Goal: Task Accomplishment & Management: Manage account settings

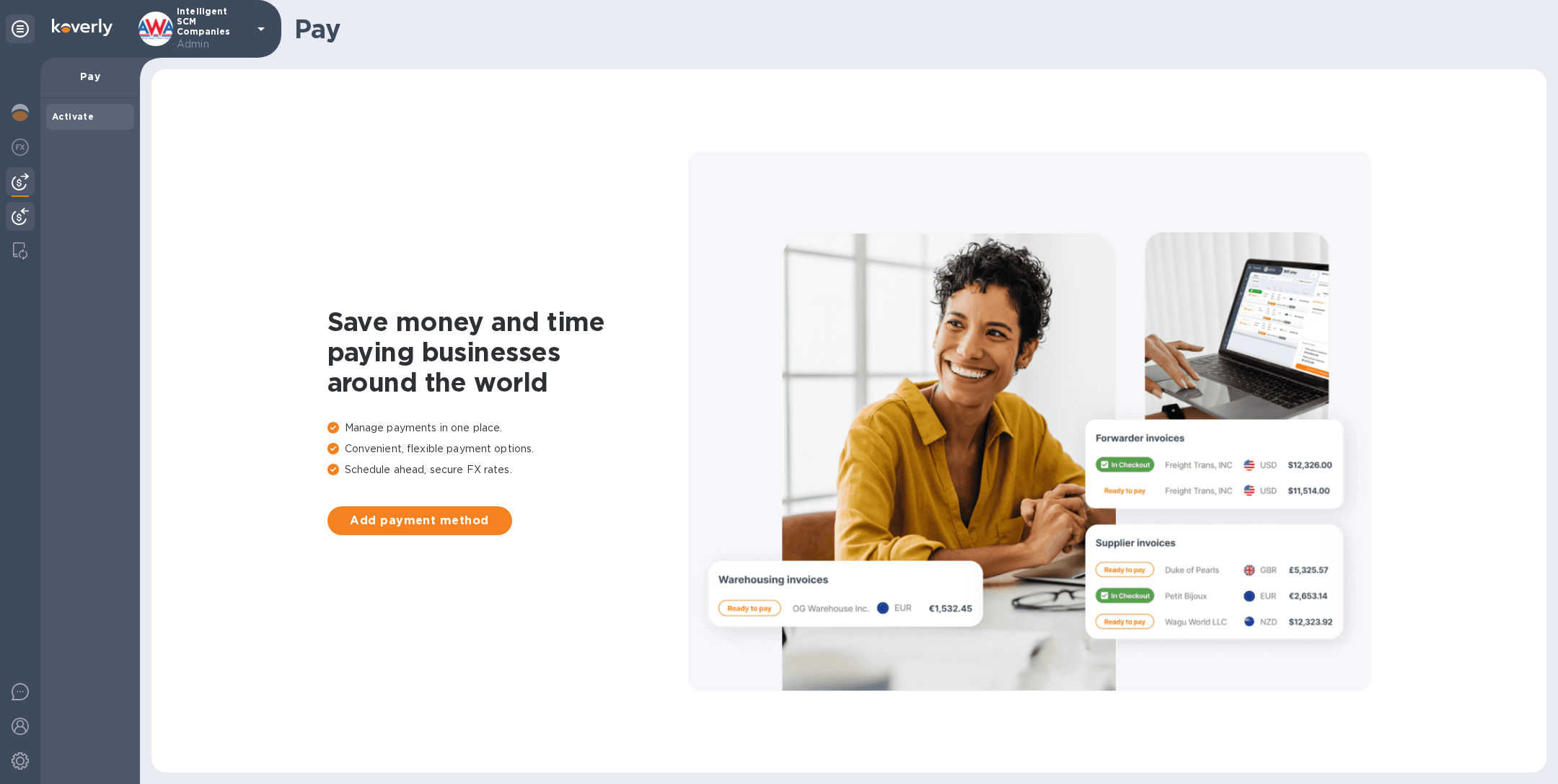
click at [23, 212] on img at bounding box center [20, 216] width 17 height 17
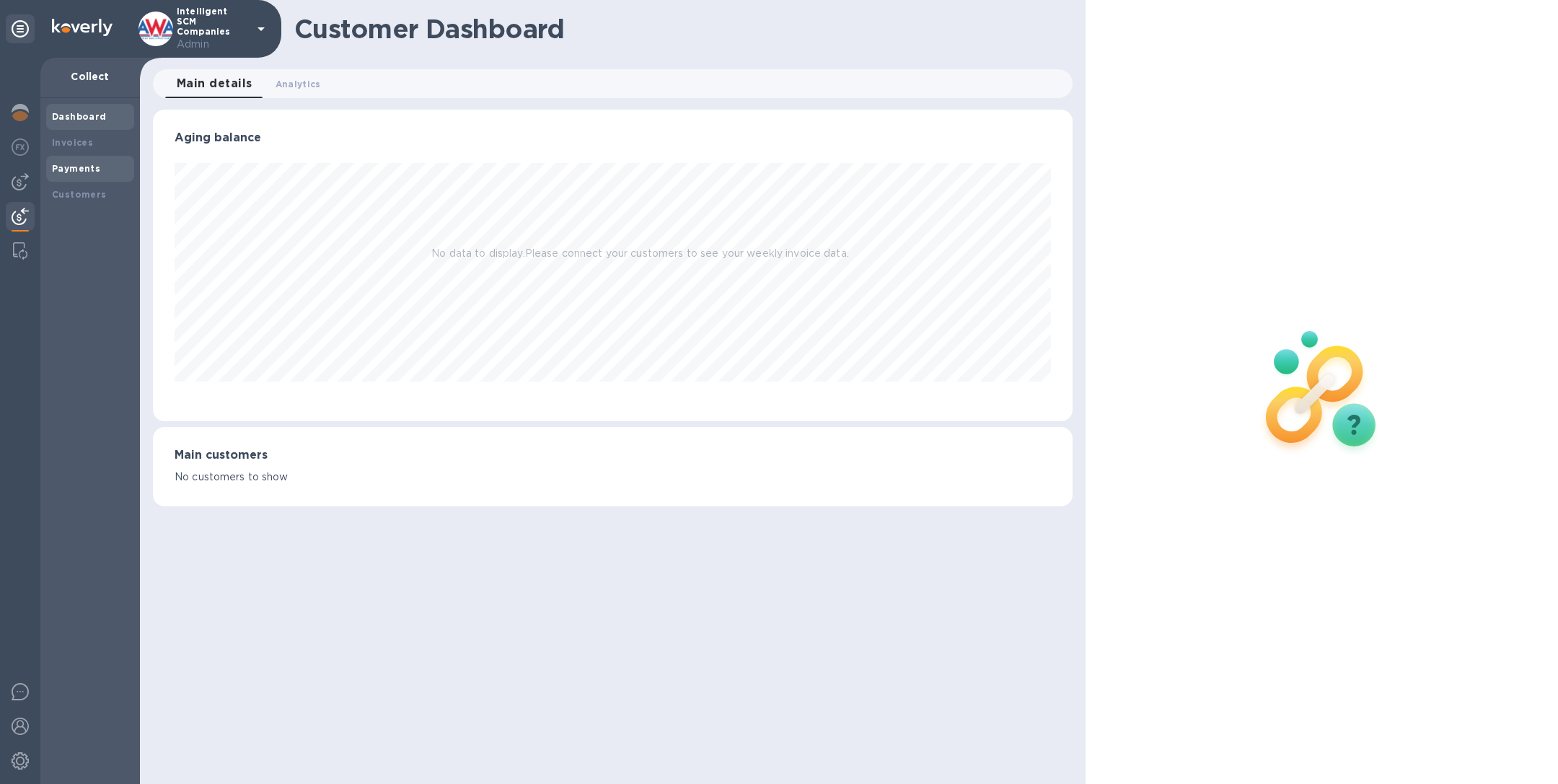
scroll to position [311, 919]
click at [66, 167] on b "Payments" at bounding box center [76, 168] width 48 height 11
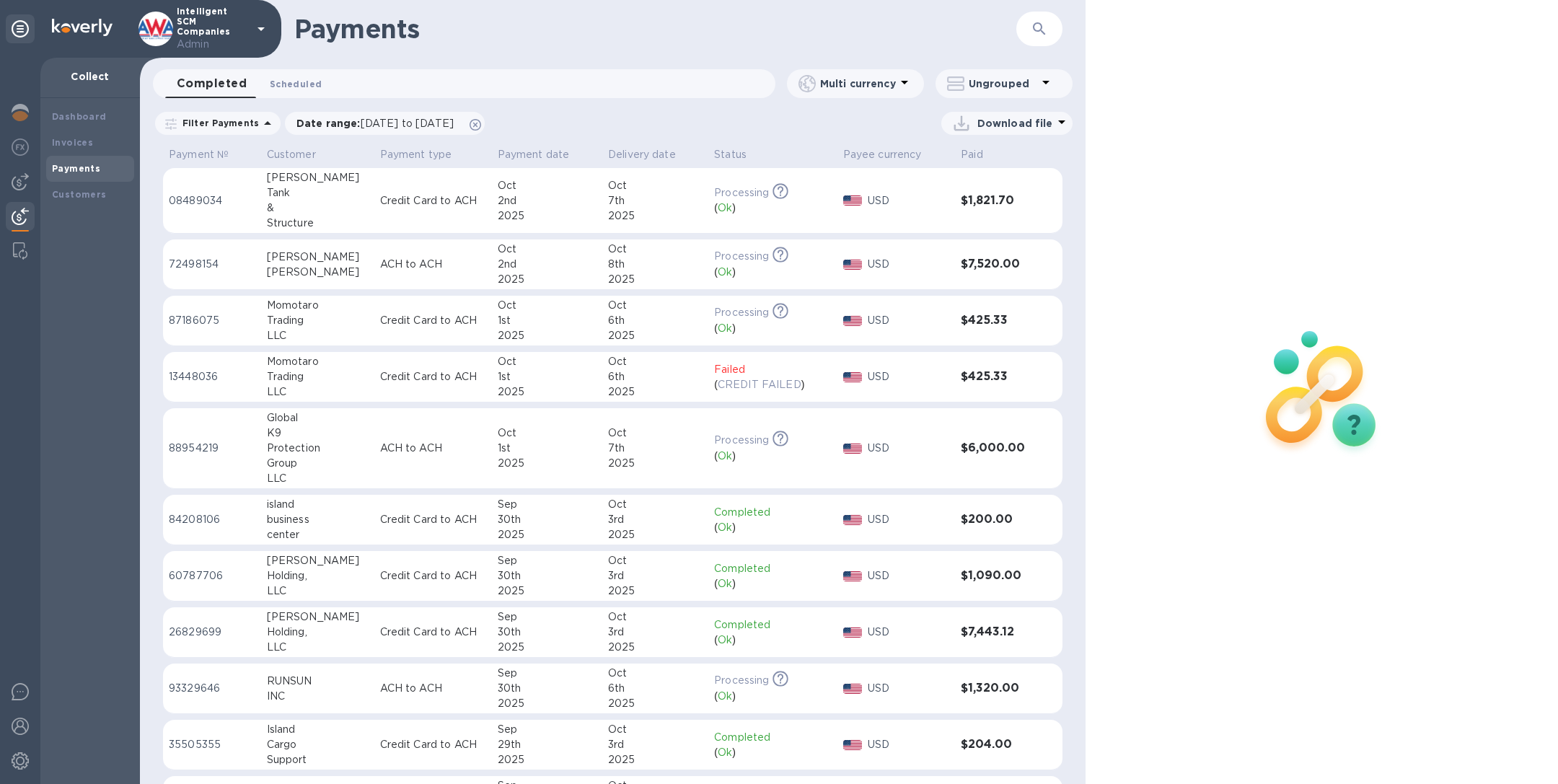
click at [298, 83] on span "Scheduled 0" at bounding box center [296, 84] width 52 height 15
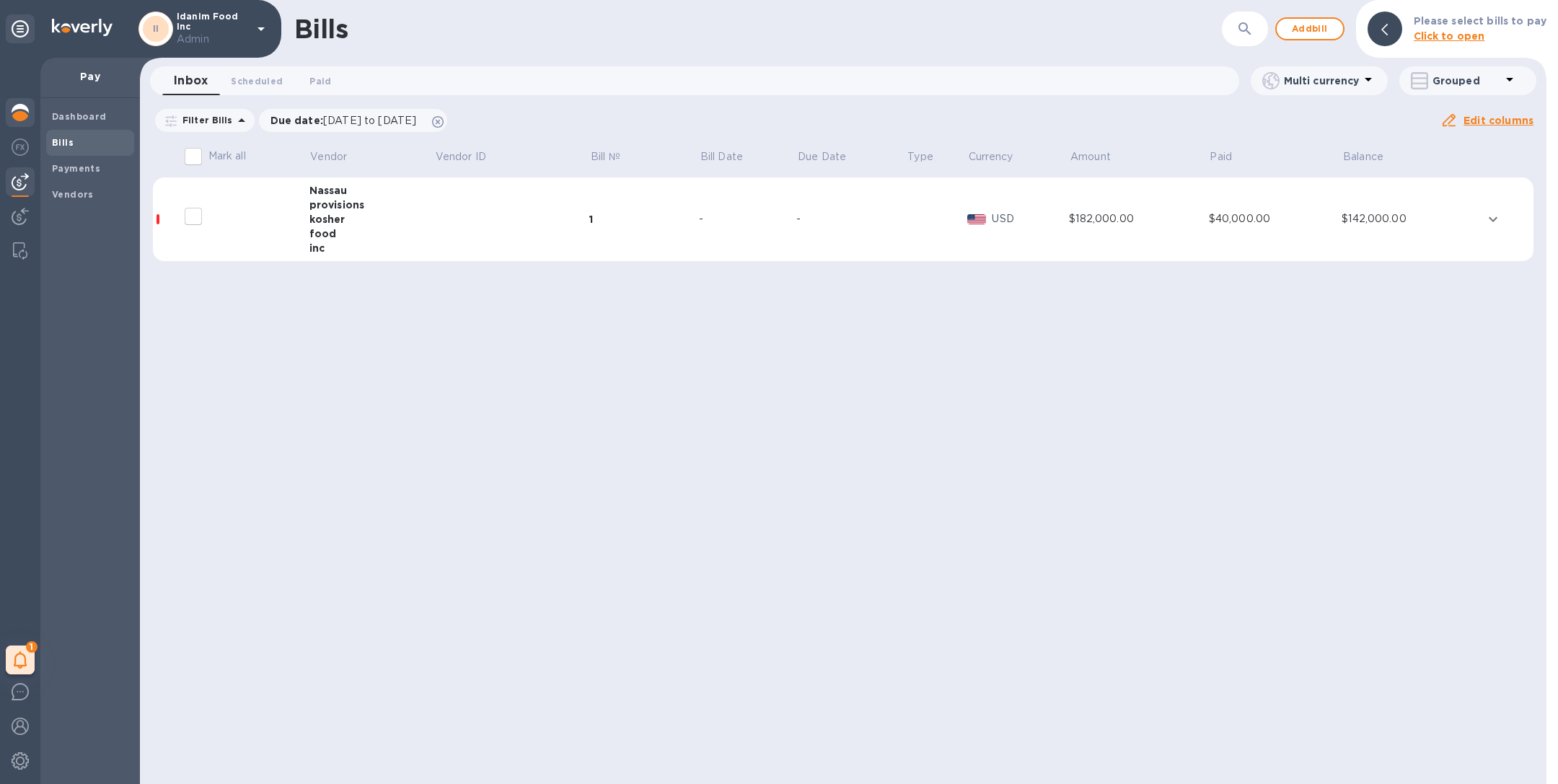
click at [16, 118] on img at bounding box center [20, 112] width 17 height 17
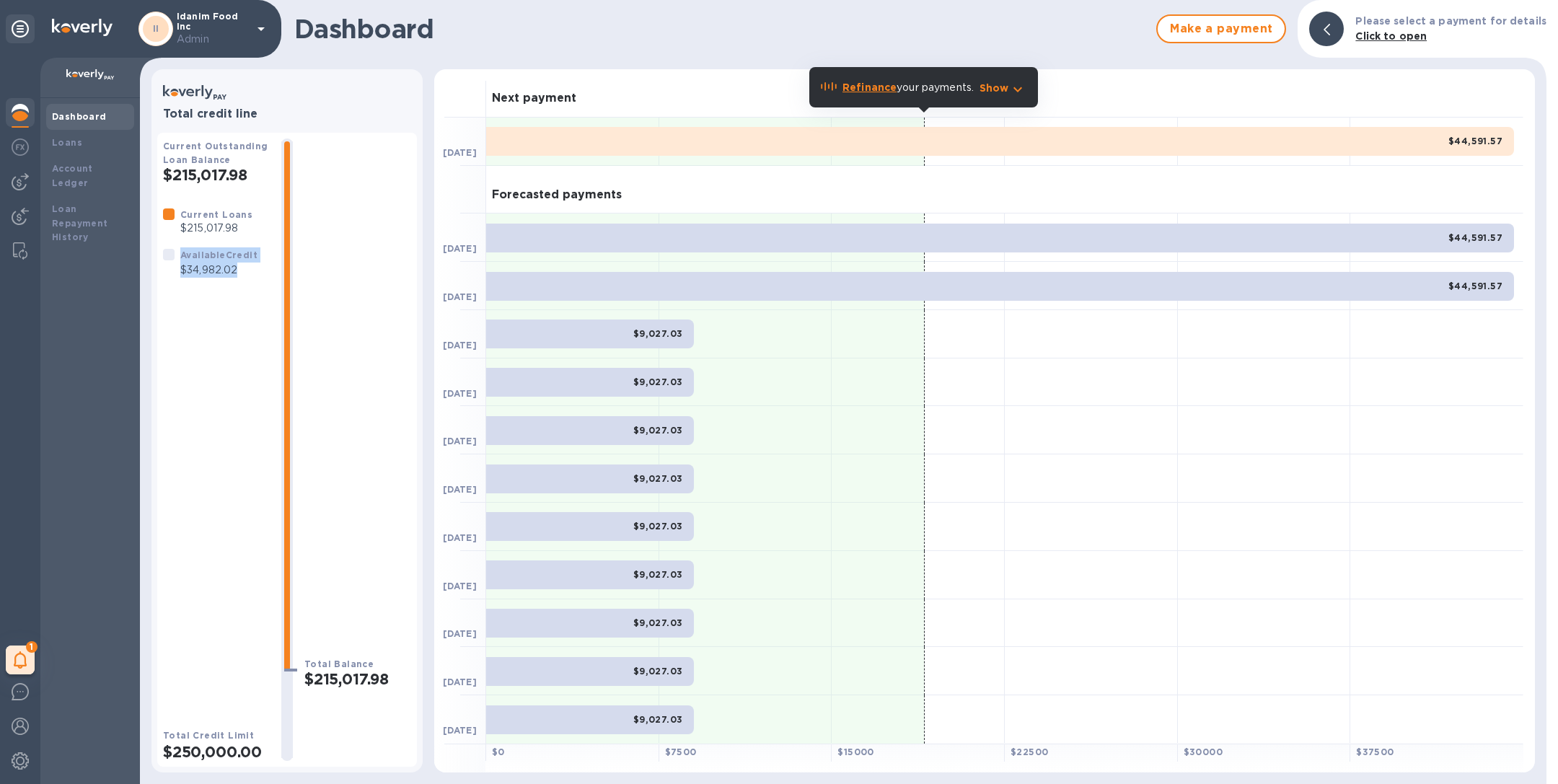
drag, startPoint x: 179, startPoint y: 256, endPoint x: 247, endPoint y: 274, distance: 70.3
click at [247, 274] on div "Available Credit $34,982.02" at bounding box center [219, 262] width 83 height 36
copy div "Available Credit $34,982.02"
click at [22, 191] on div at bounding box center [20, 182] width 29 height 29
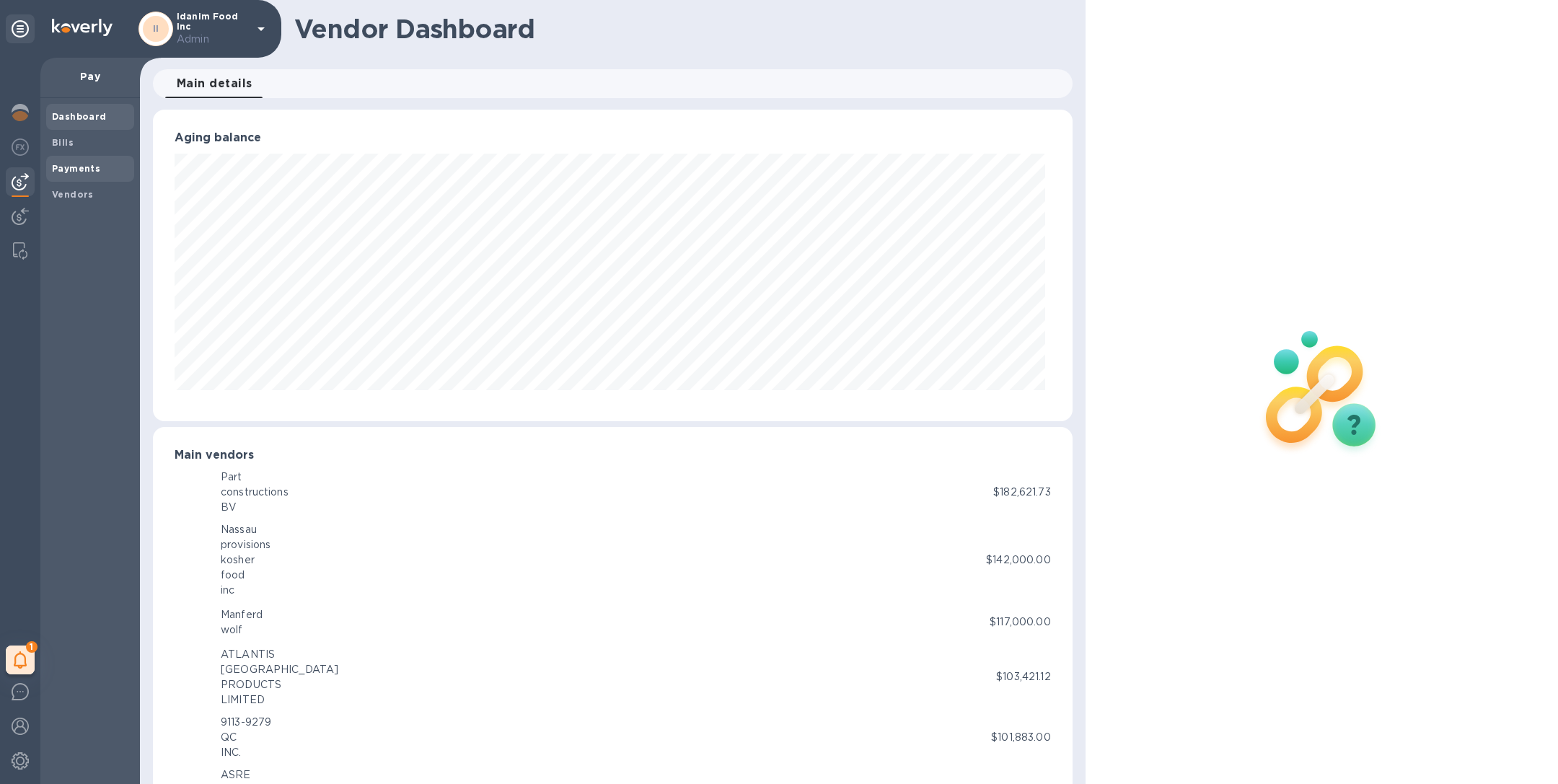
scroll to position [311, 913]
click at [68, 159] on div "Payments" at bounding box center [90, 169] width 88 height 26
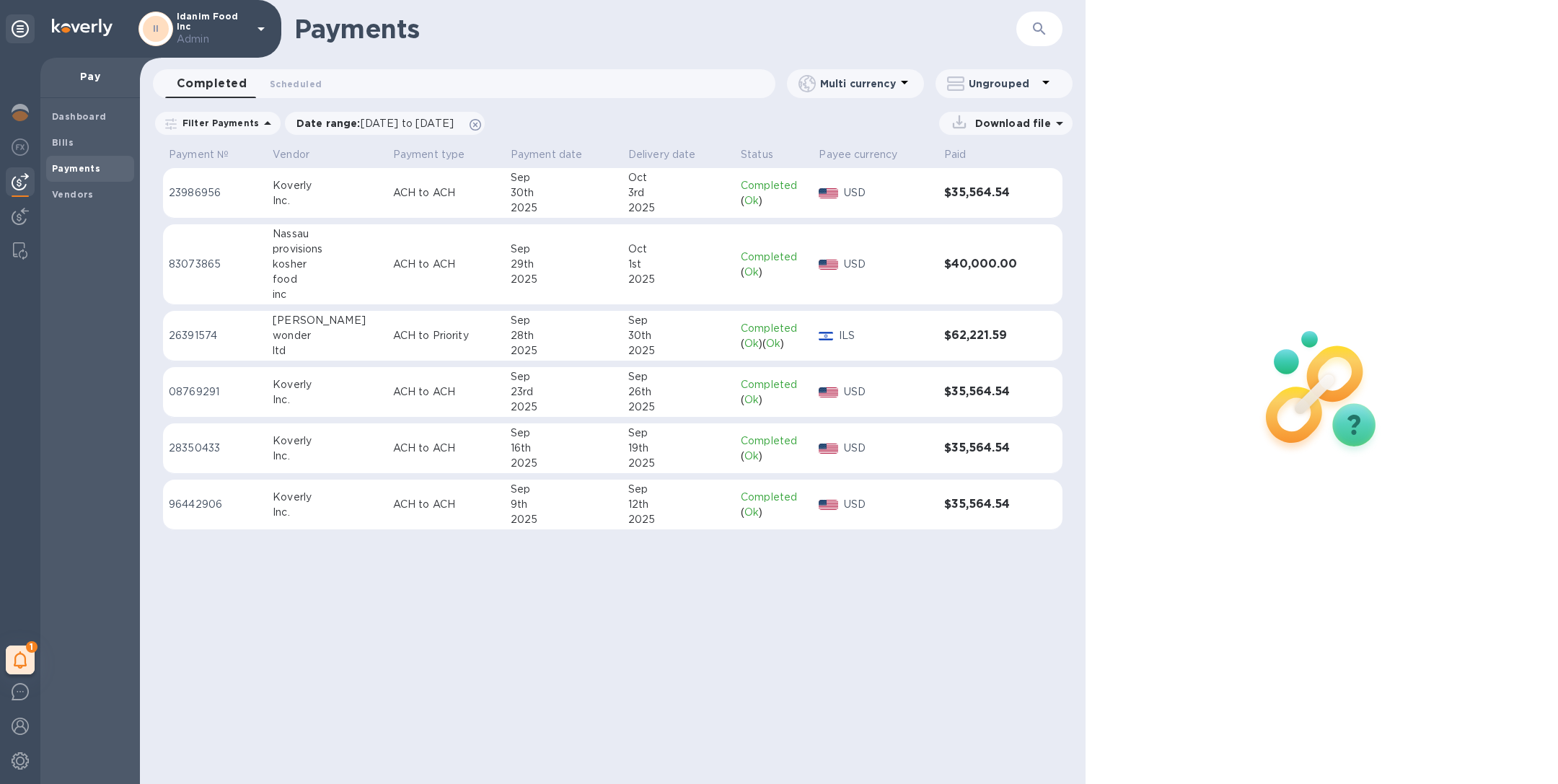
click at [321, 253] on div "provisions" at bounding box center [327, 249] width 109 height 15
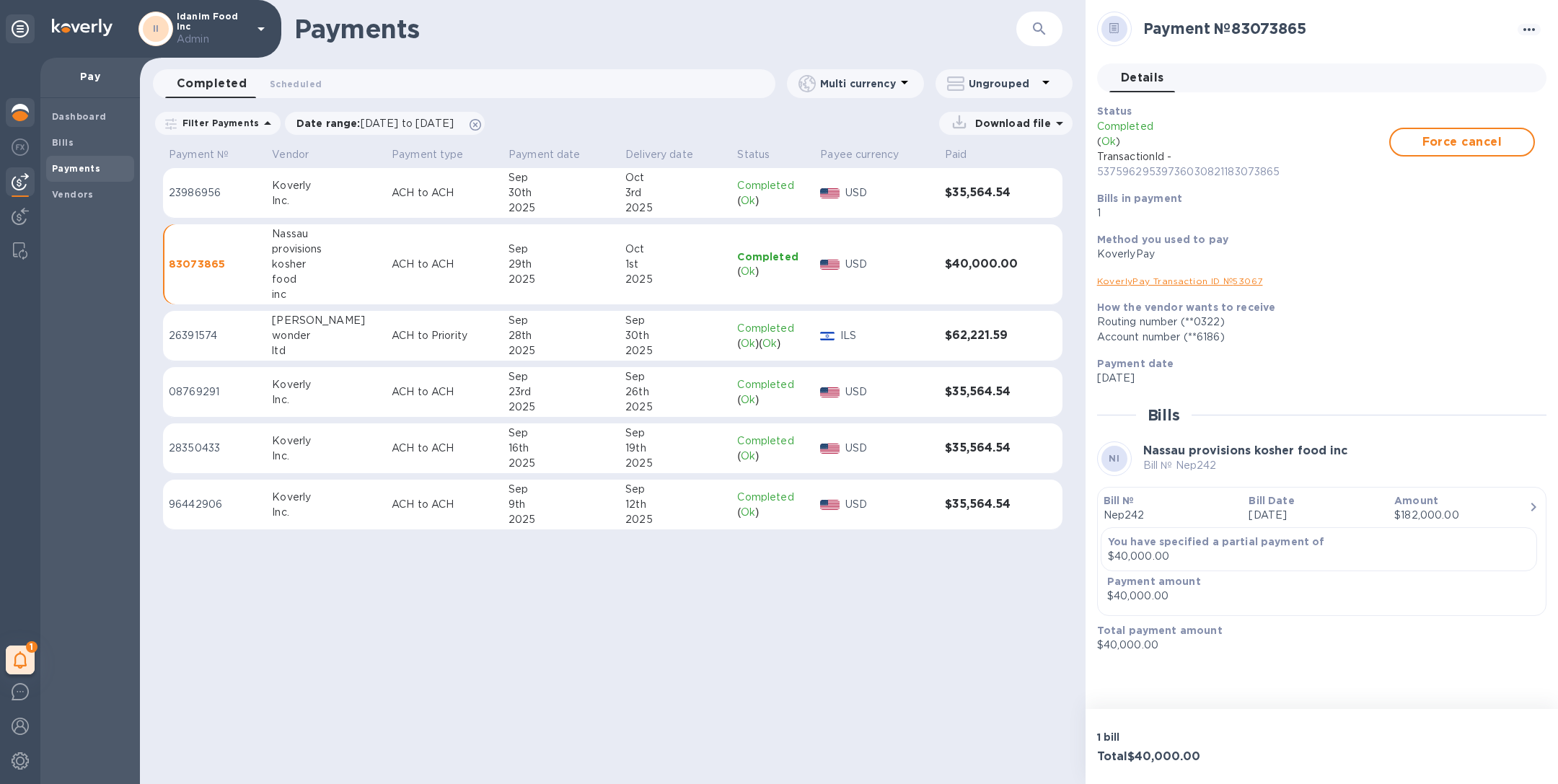
click at [14, 112] on img at bounding box center [20, 112] width 17 height 17
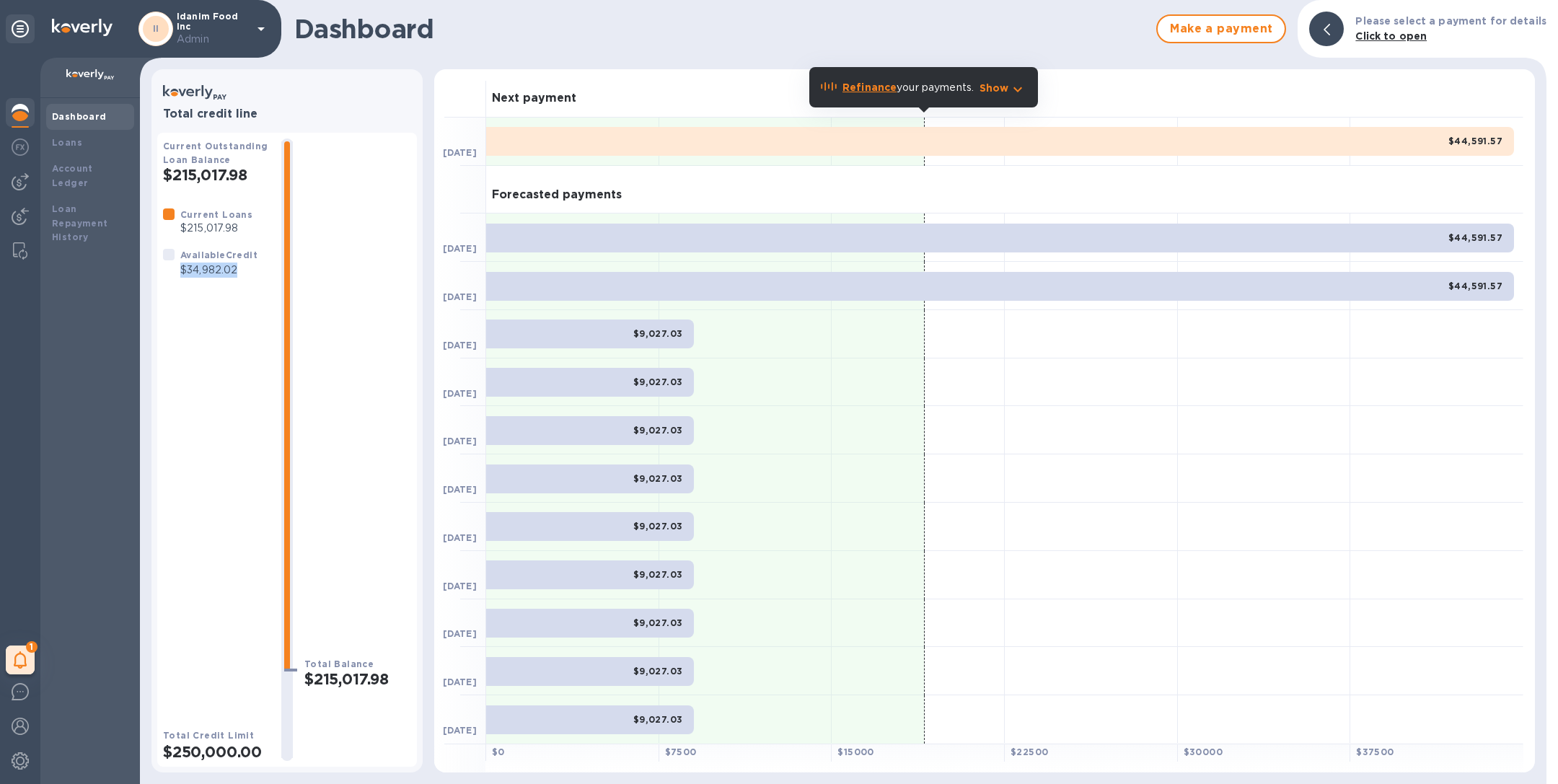
drag, startPoint x: 182, startPoint y: 271, endPoint x: 265, endPoint y: 271, distance: 83.0
click at [265, 271] on div "Current Loans $215,017.98 Available Credit $34,982.02" at bounding box center [216, 242] width 118 height 82
copy p "$34,982.02"
click at [226, 28] on p "Idanim Food Inc Admin" at bounding box center [213, 29] width 72 height 35
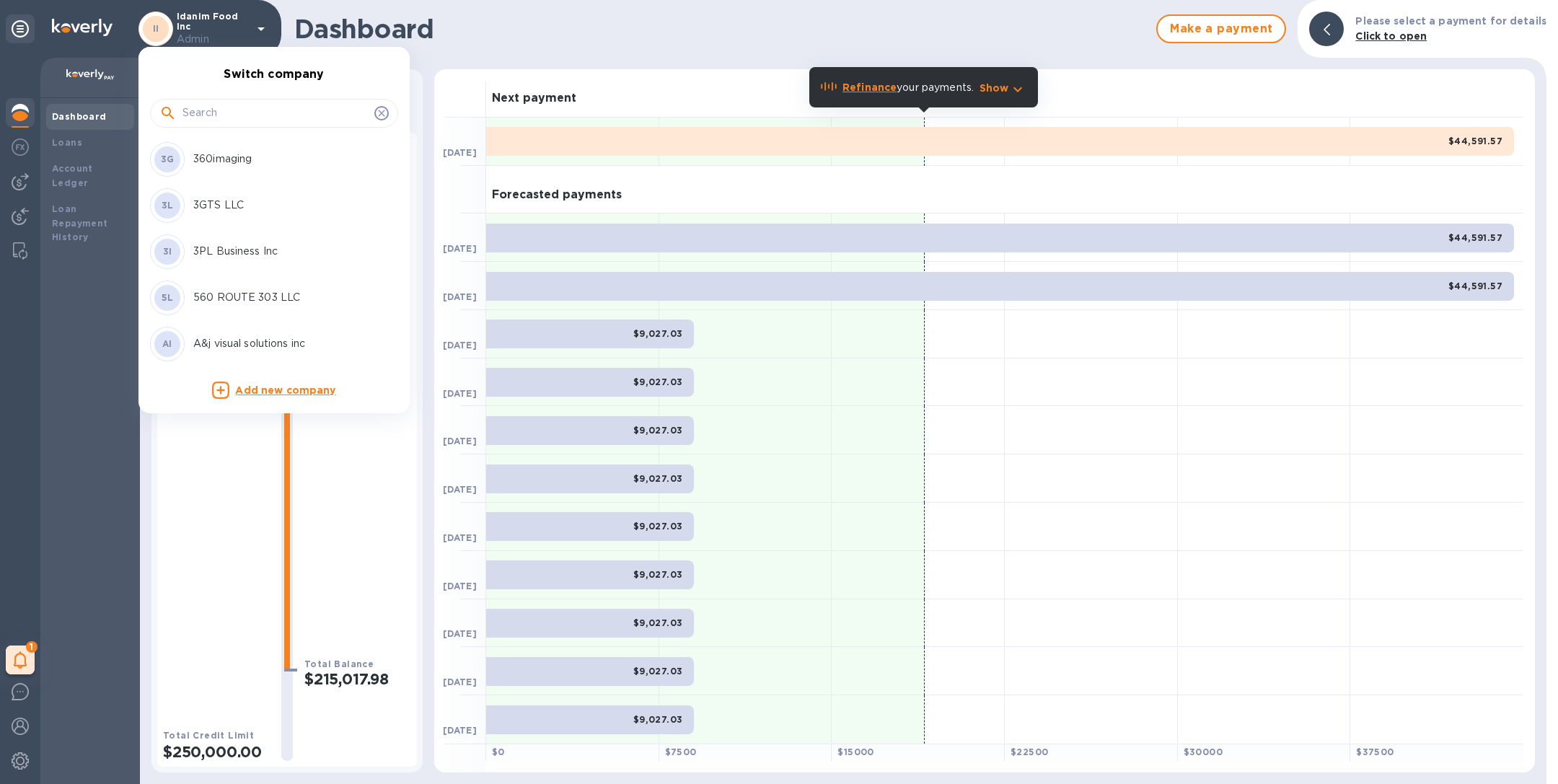
click at [213, 111] on input "text" at bounding box center [275, 113] width 186 height 22
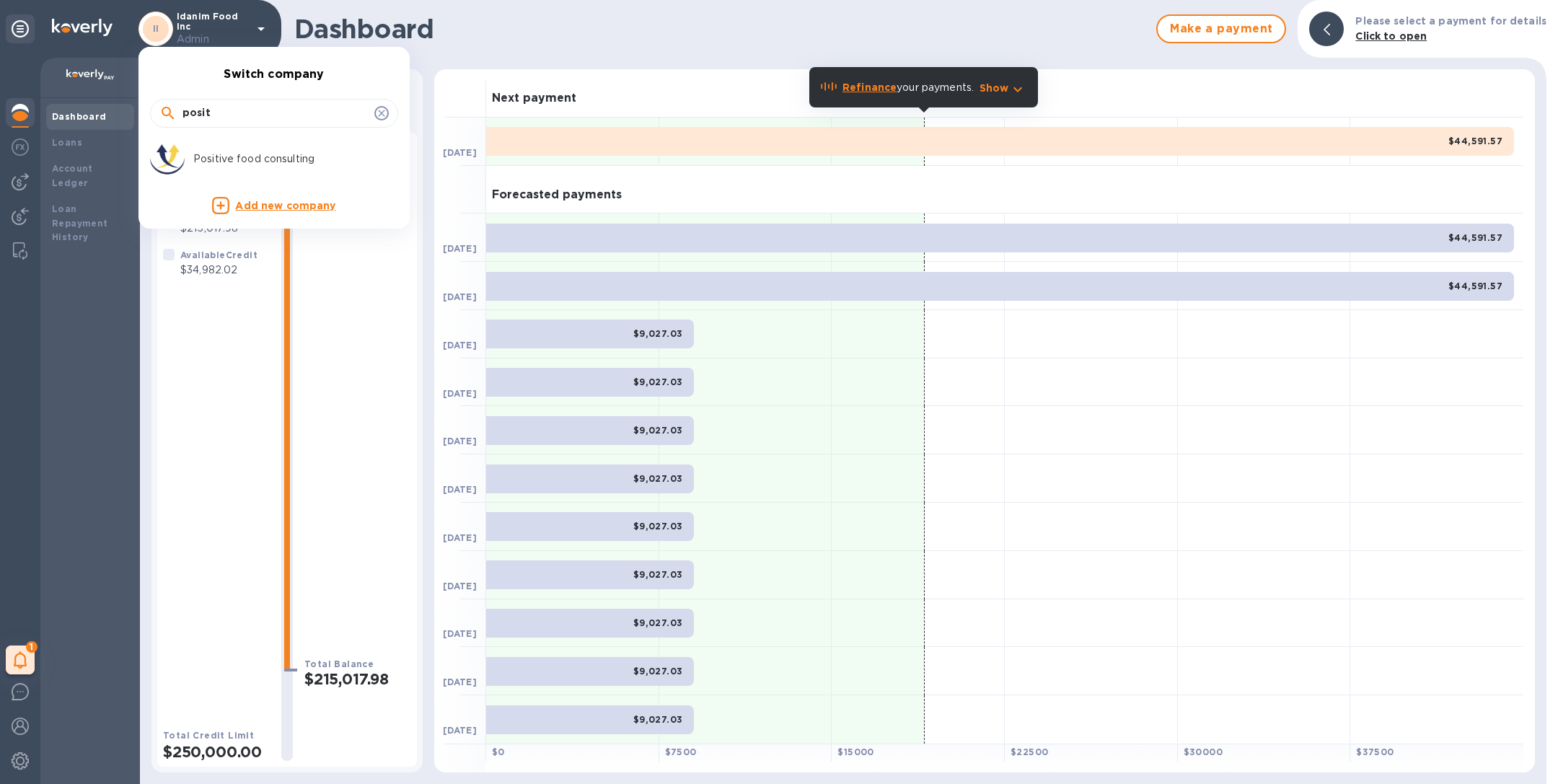
type input "posit"
click at [207, 155] on p "Positive food consulting" at bounding box center [284, 159] width 182 height 15
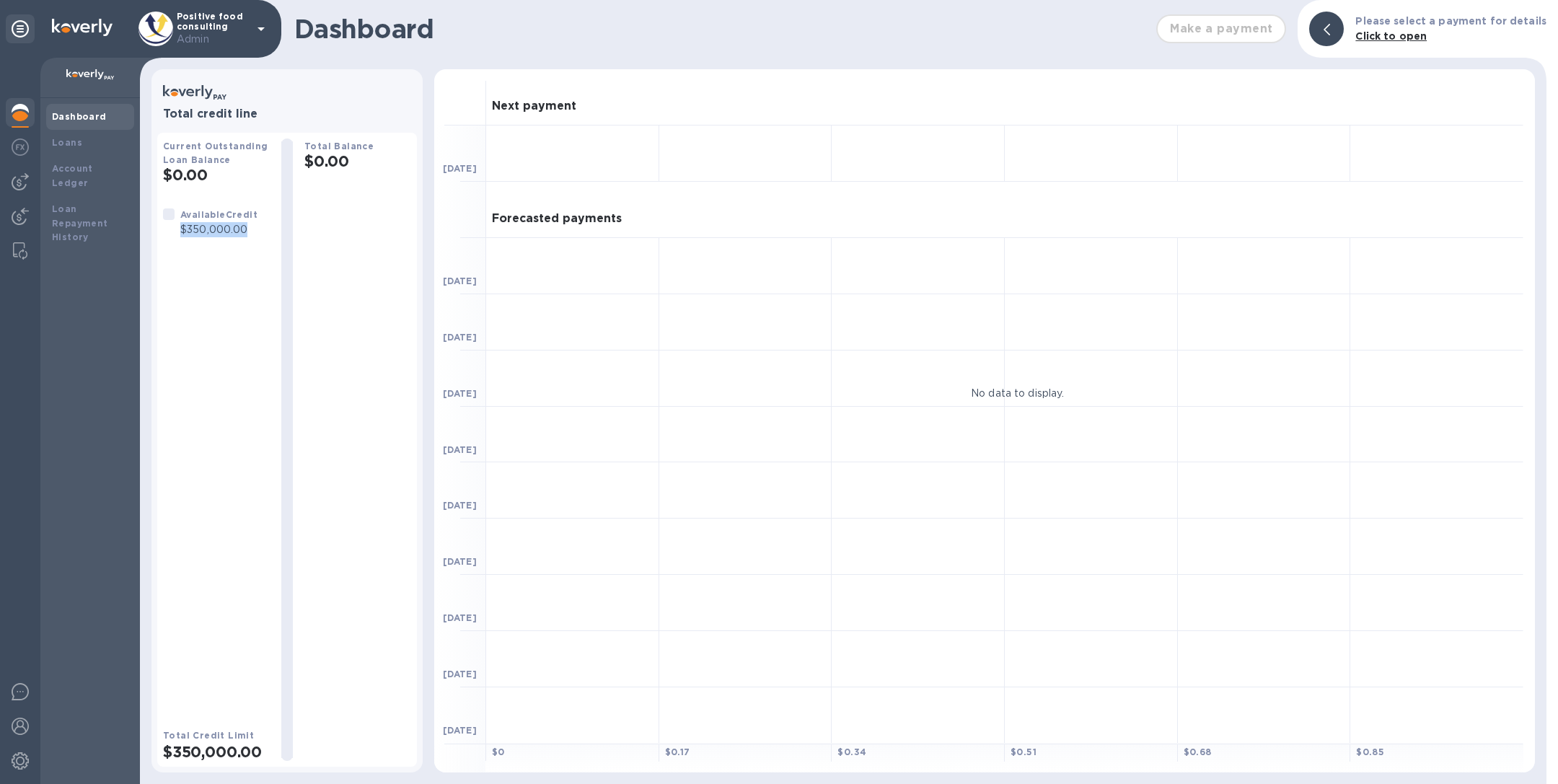
drag, startPoint x: 256, startPoint y: 229, endPoint x: 179, endPoint y: 228, distance: 77.0
click at [179, 228] on div "Available Credit $350,000.00" at bounding box center [219, 222] width 83 height 36
copy p "$350,000.00"
click at [247, 25] on p "Positive food consulting Admin" at bounding box center [213, 29] width 72 height 35
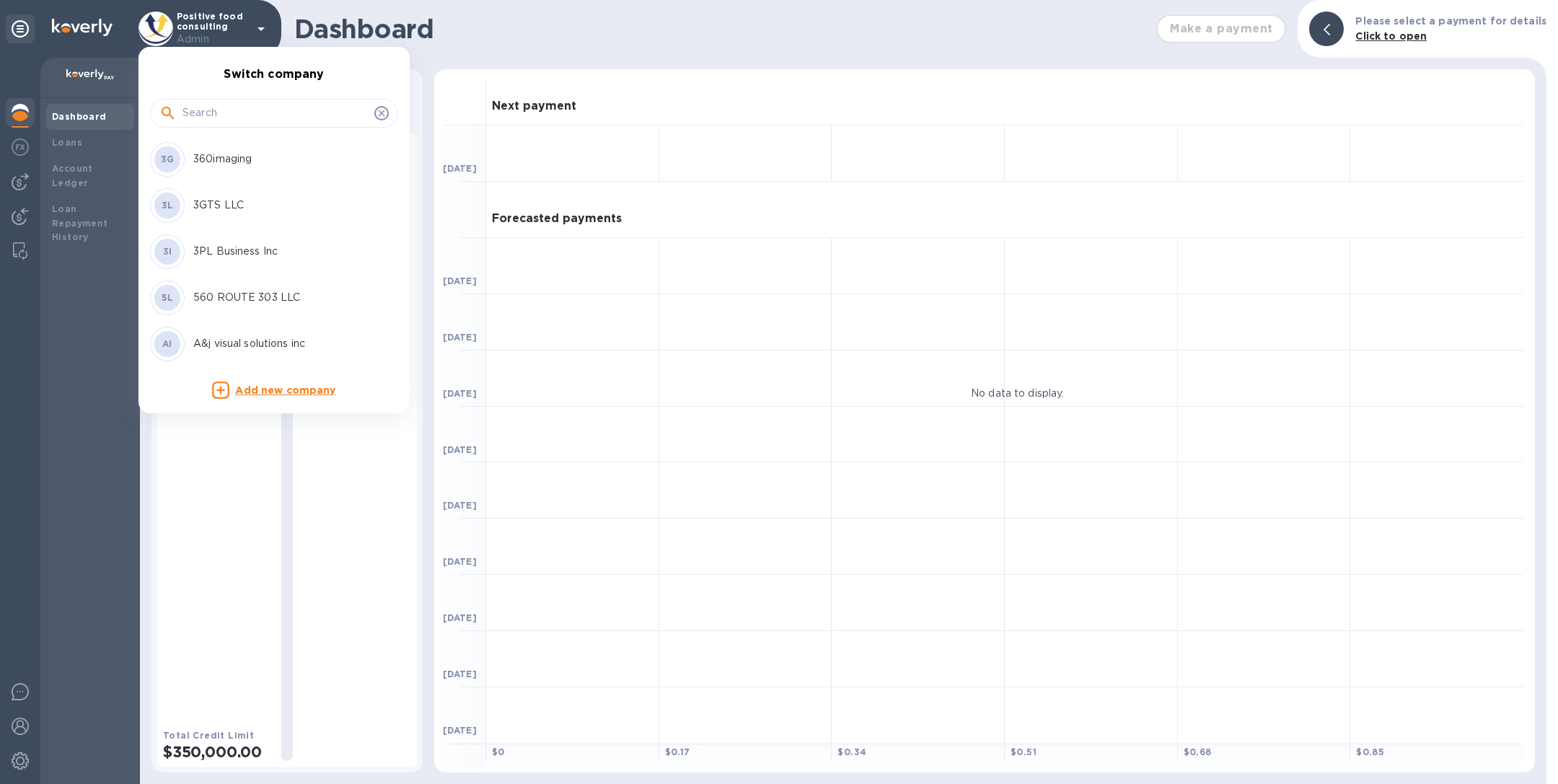
click at [228, 108] on input "text" at bounding box center [275, 113] width 186 height 22
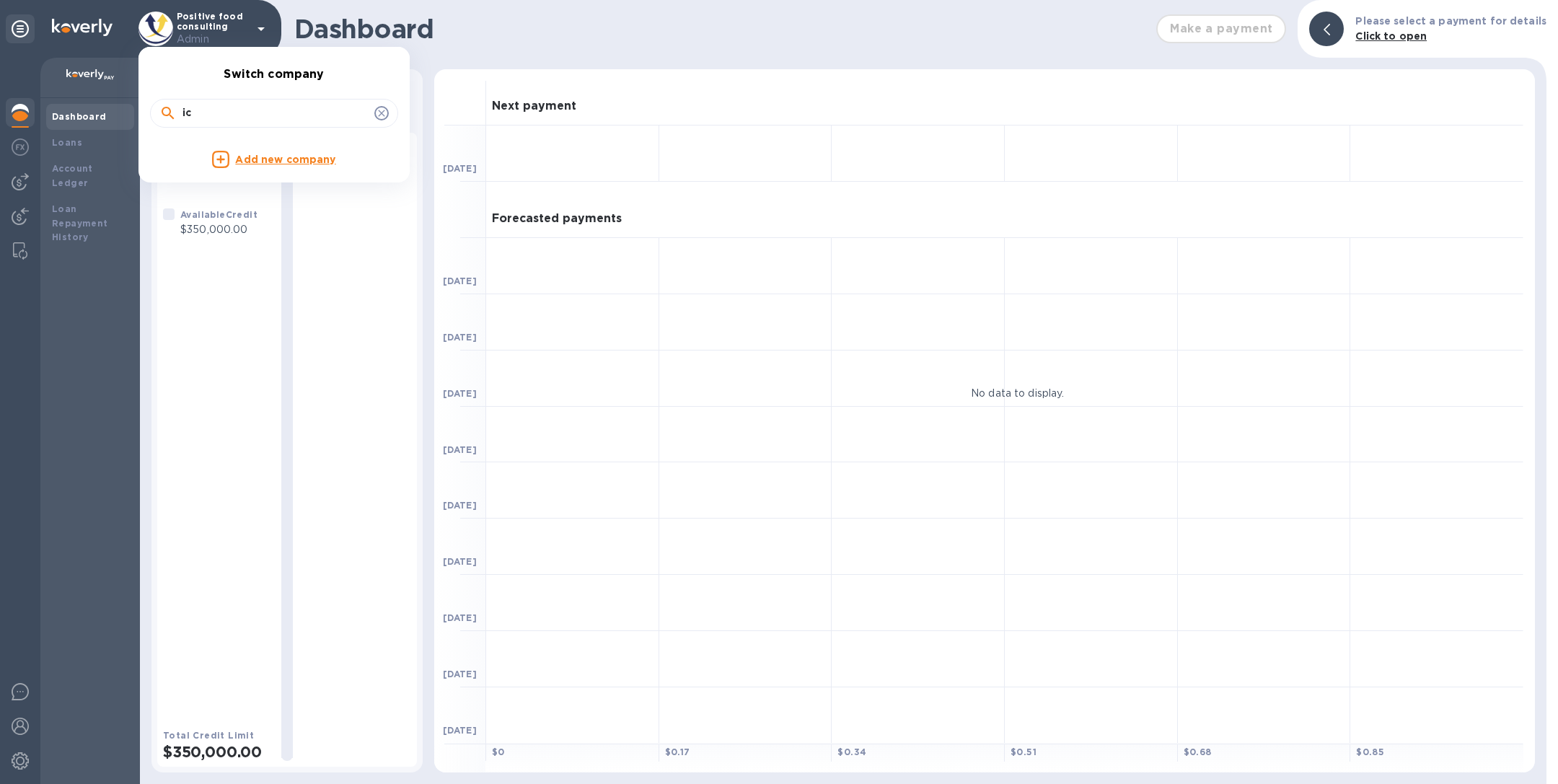
type input "i"
type input "ucs"
click at [223, 158] on p "Ucs Trading Inc" at bounding box center [284, 159] width 182 height 15
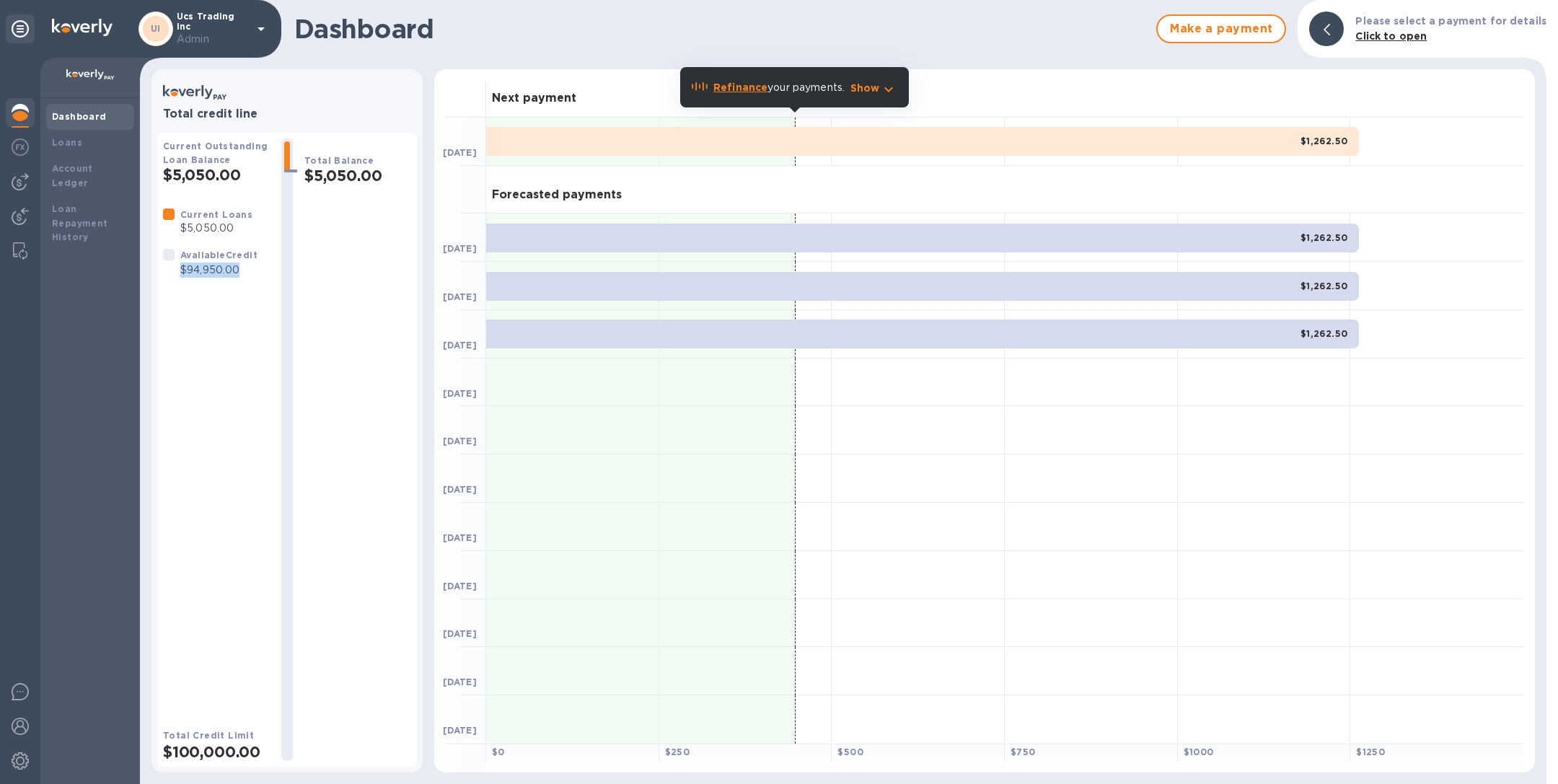
drag, startPoint x: 247, startPoint y: 270, endPoint x: 181, endPoint y: 267, distance: 66.1
click at [180, 267] on p "$94,950.00" at bounding box center [219, 270] width 77 height 15
copy p "$94,950.00"
click at [231, 20] on p "Ucs Trading Inc Admin" at bounding box center [213, 29] width 72 height 35
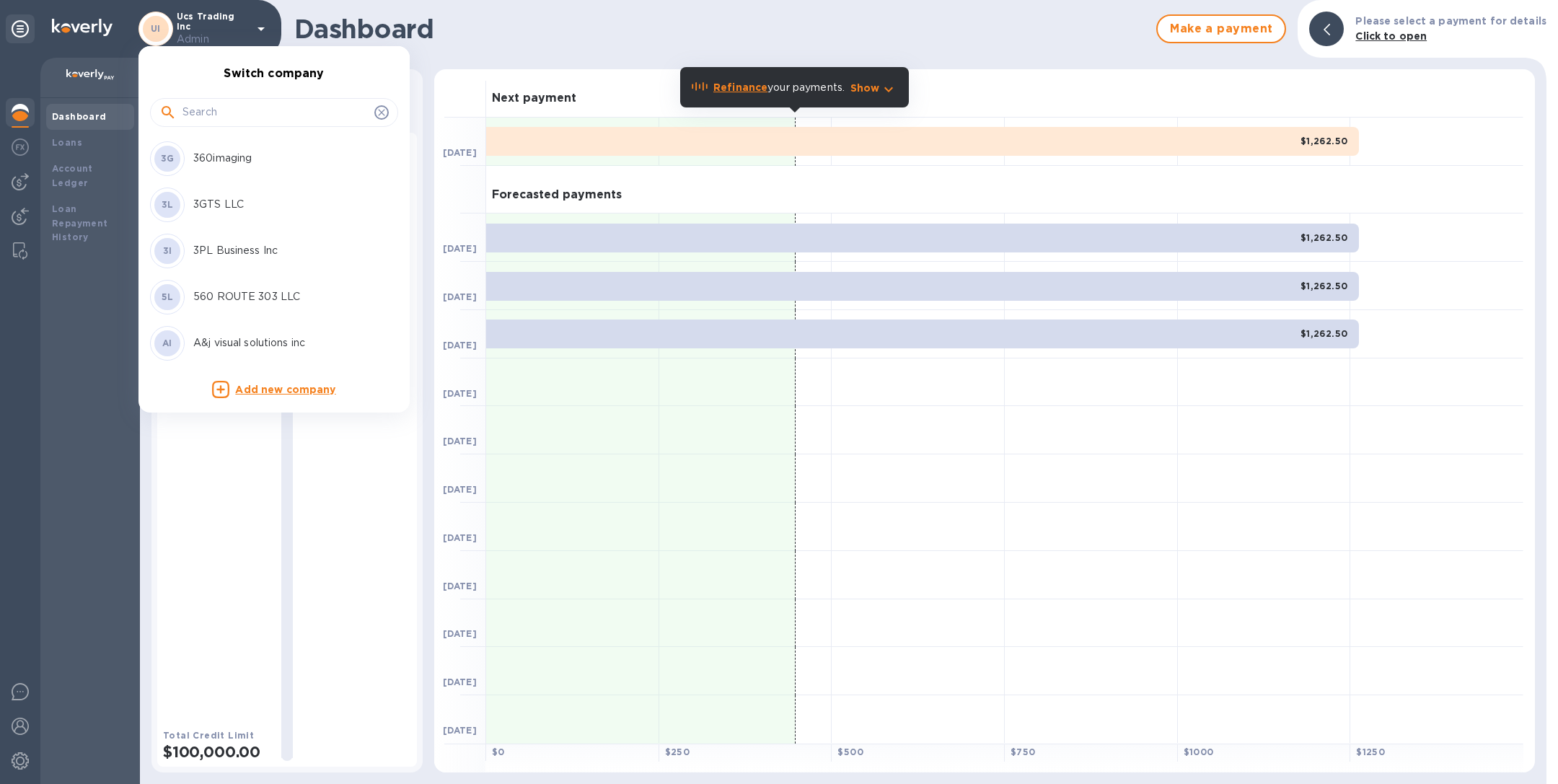
click at [213, 106] on input "text" at bounding box center [275, 112] width 186 height 22
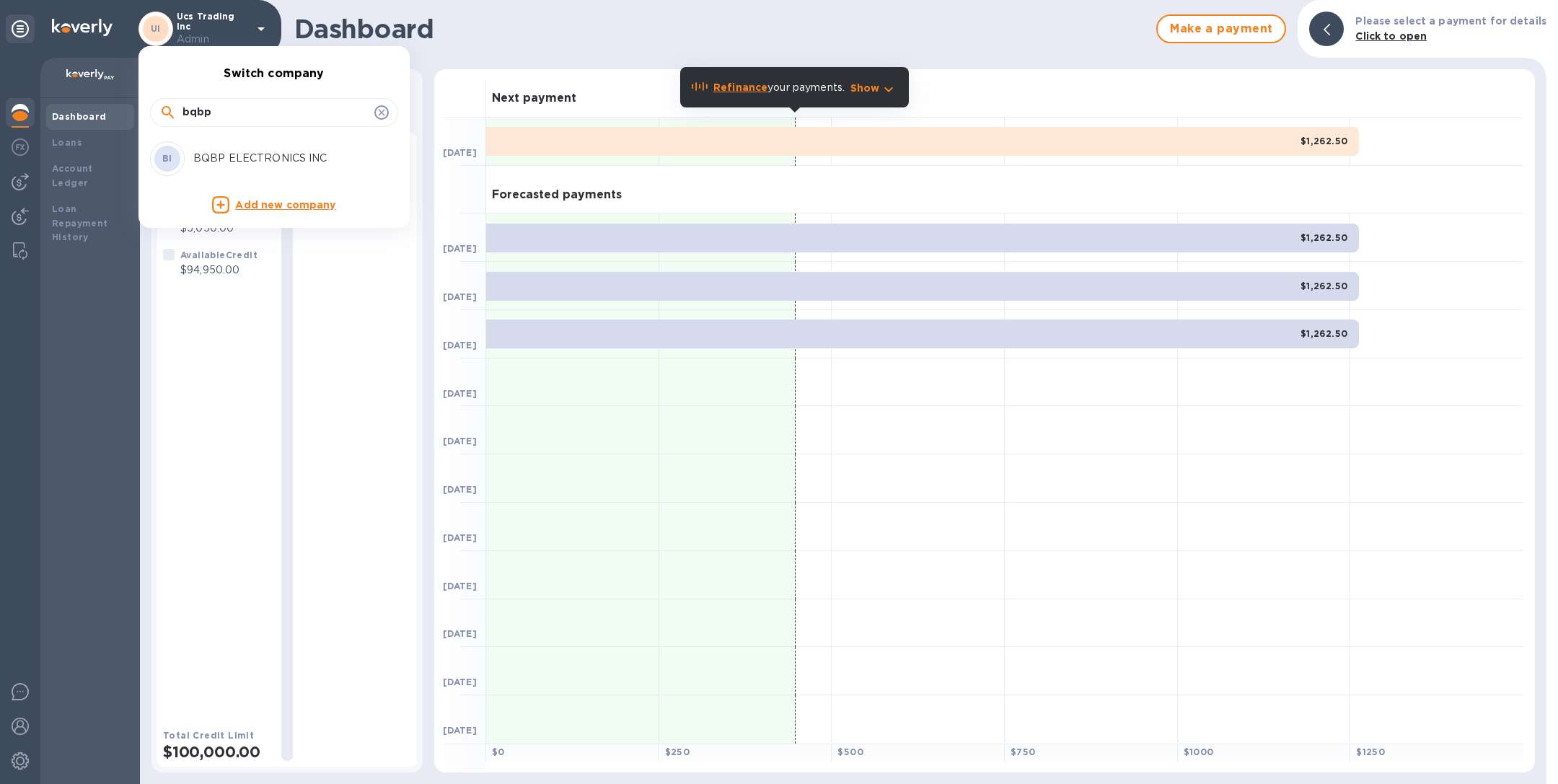
type input "bqbp"
click at [217, 152] on p "BQBP ELECTRONICS INC" at bounding box center [284, 158] width 182 height 15
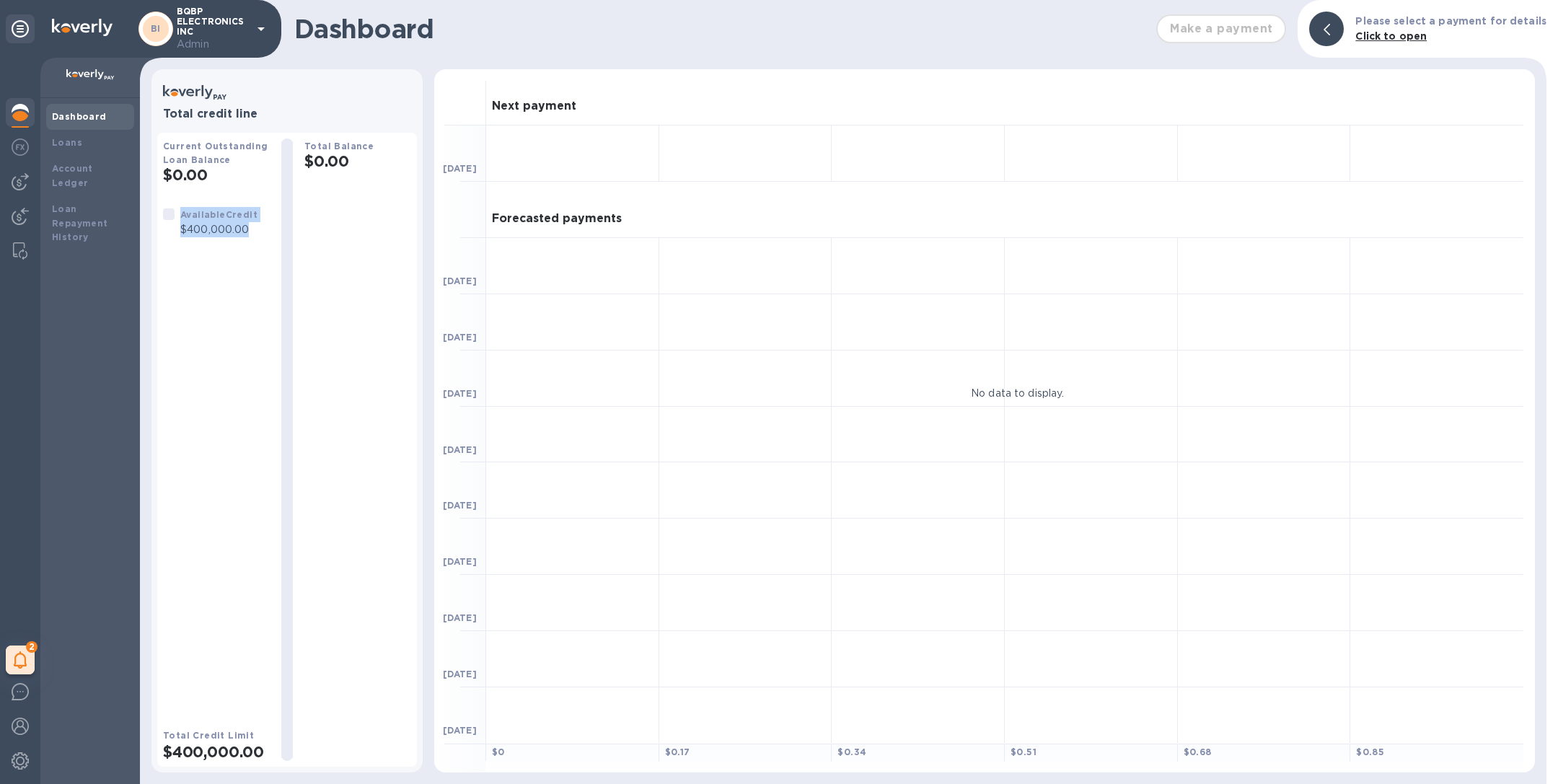
drag, startPoint x: 173, startPoint y: 227, endPoint x: 259, endPoint y: 231, distance: 86.1
click at [259, 231] on div "Available Credit $400,000.00" at bounding box center [210, 222] width 106 height 41
click at [259, 231] on div "Available Credit $400,000.00" at bounding box center [210, 222] width 106 height 41
drag, startPoint x: 179, startPoint y: 232, endPoint x: 256, endPoint y: 232, distance: 77.0
click at [256, 232] on div "Available Credit $400,000.00" at bounding box center [219, 222] width 83 height 36
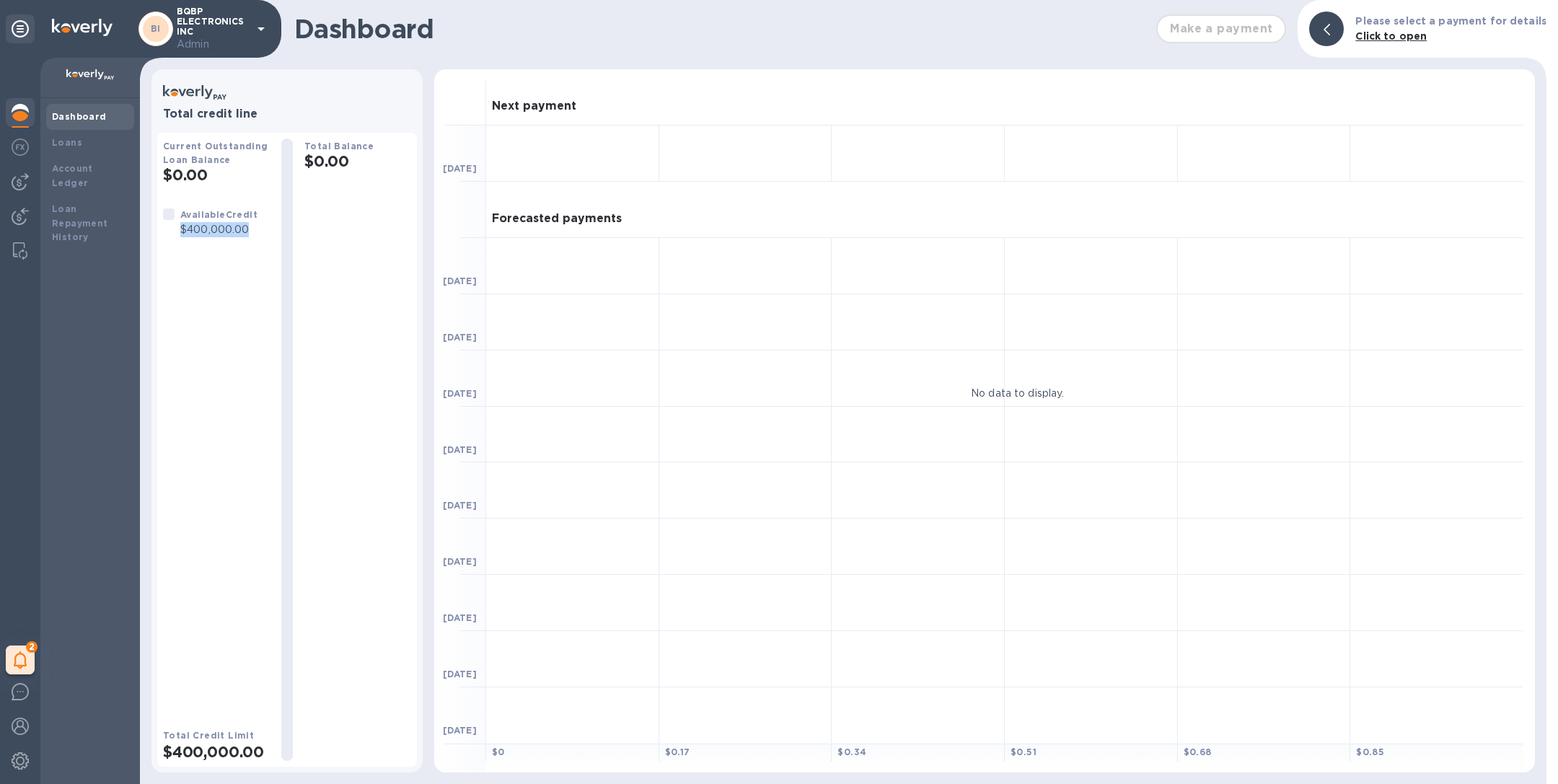
copy p "$400,000.00"
click at [213, 30] on p "BQBP ELECTRONICS INC Admin" at bounding box center [213, 29] width 72 height 45
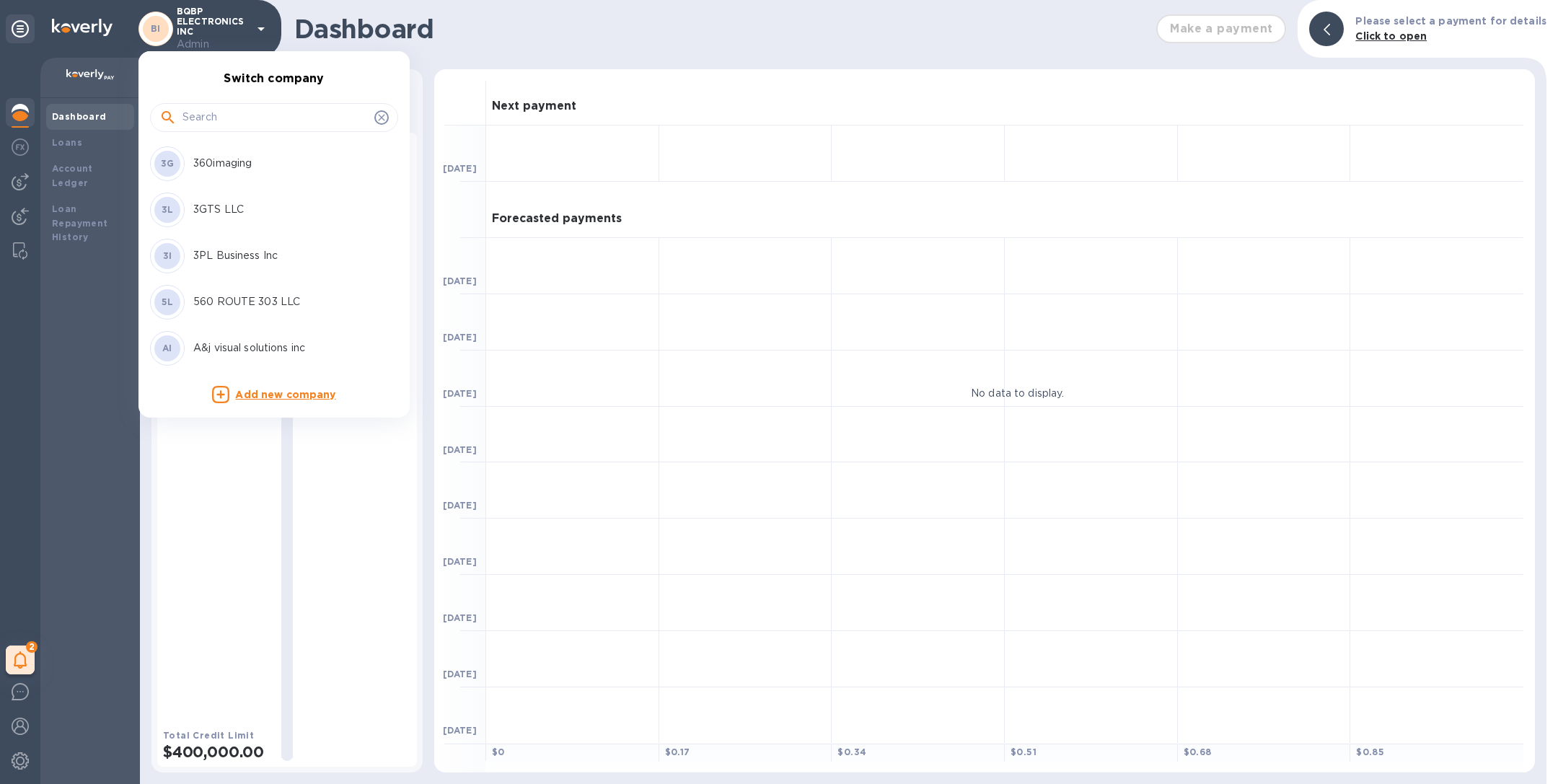
click at [209, 118] on input "text" at bounding box center [275, 118] width 186 height 22
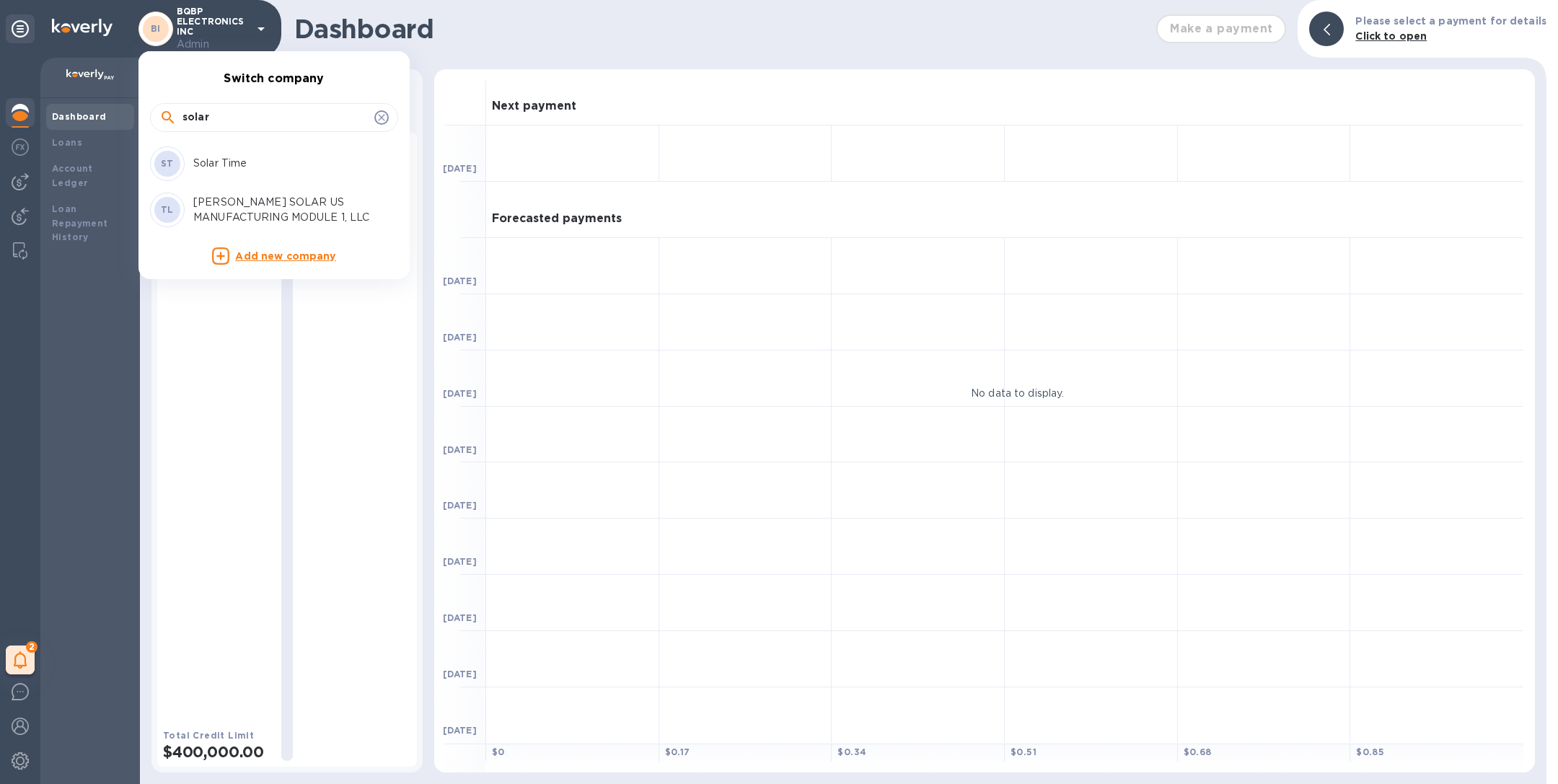
type input "solar"
click at [213, 159] on p "Solar Time" at bounding box center [284, 164] width 182 height 15
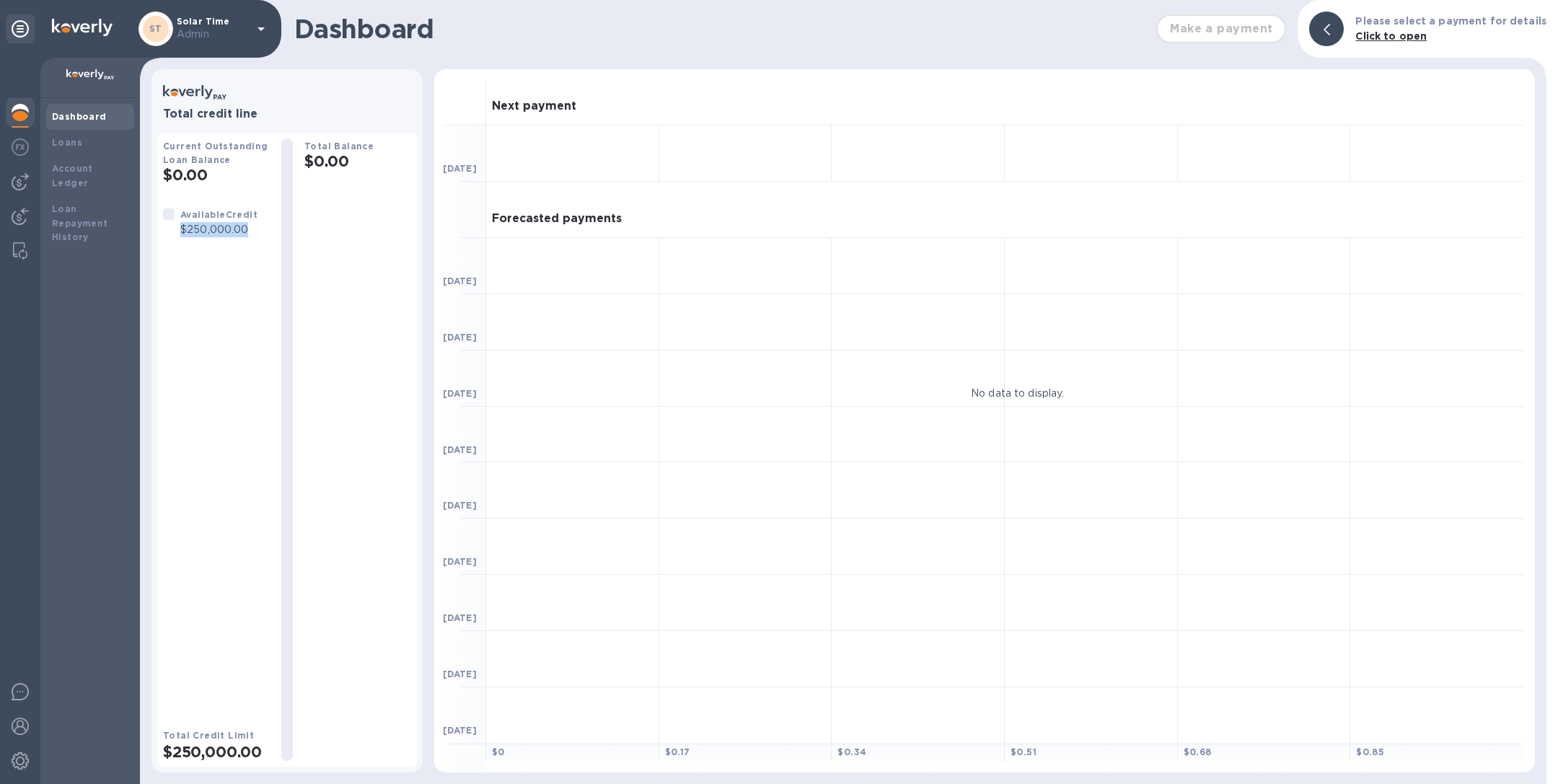
drag, startPoint x: 178, startPoint y: 230, endPoint x: 265, endPoint y: 229, distance: 87.0
click at [266, 229] on div "Available Credit $250,000.00" at bounding box center [216, 222] width 118 height 41
copy p "$250,000.00"
click at [235, 29] on p "Admin" at bounding box center [213, 34] width 72 height 15
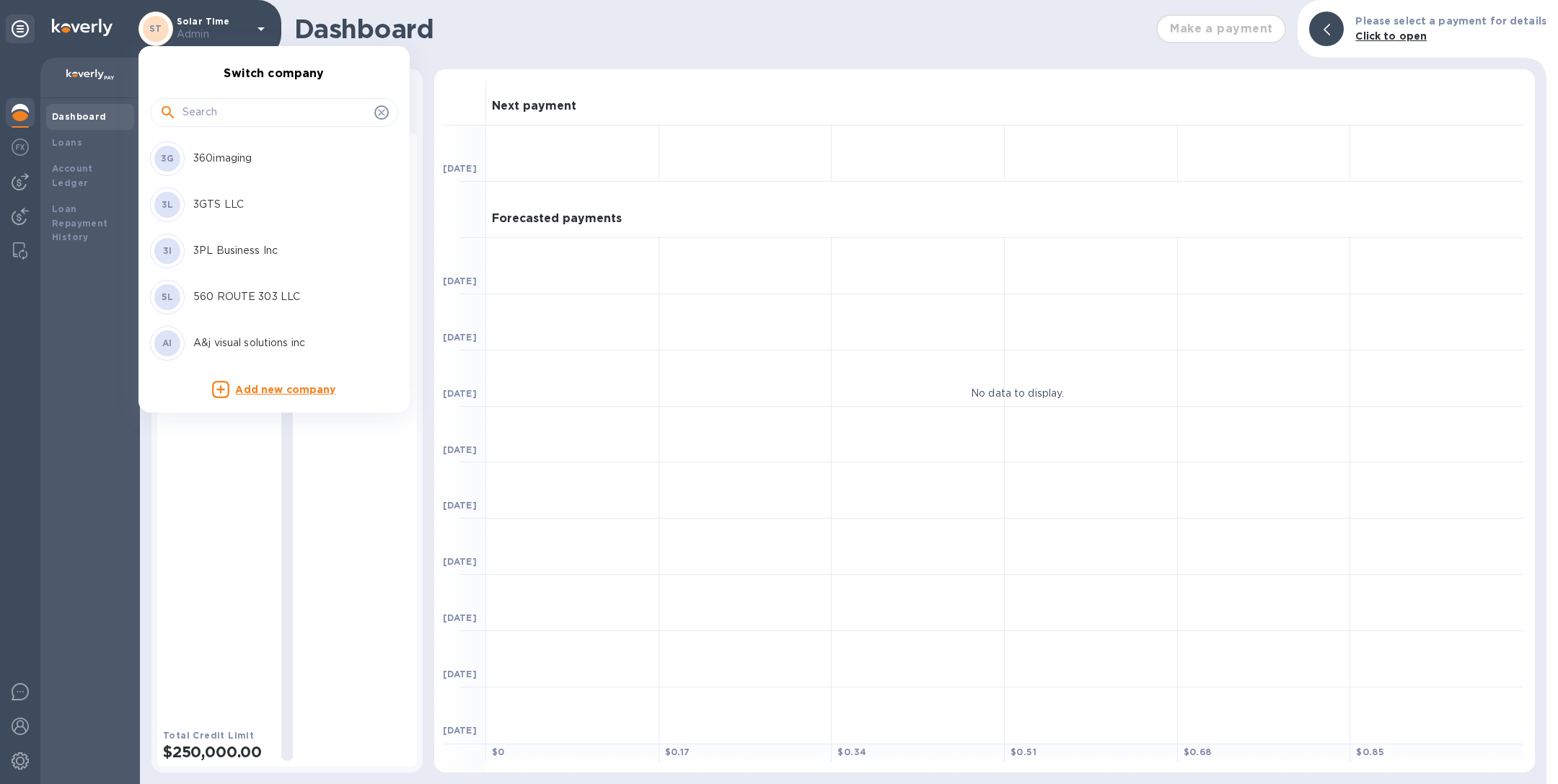
click at [230, 107] on input "text" at bounding box center [275, 112] width 186 height 22
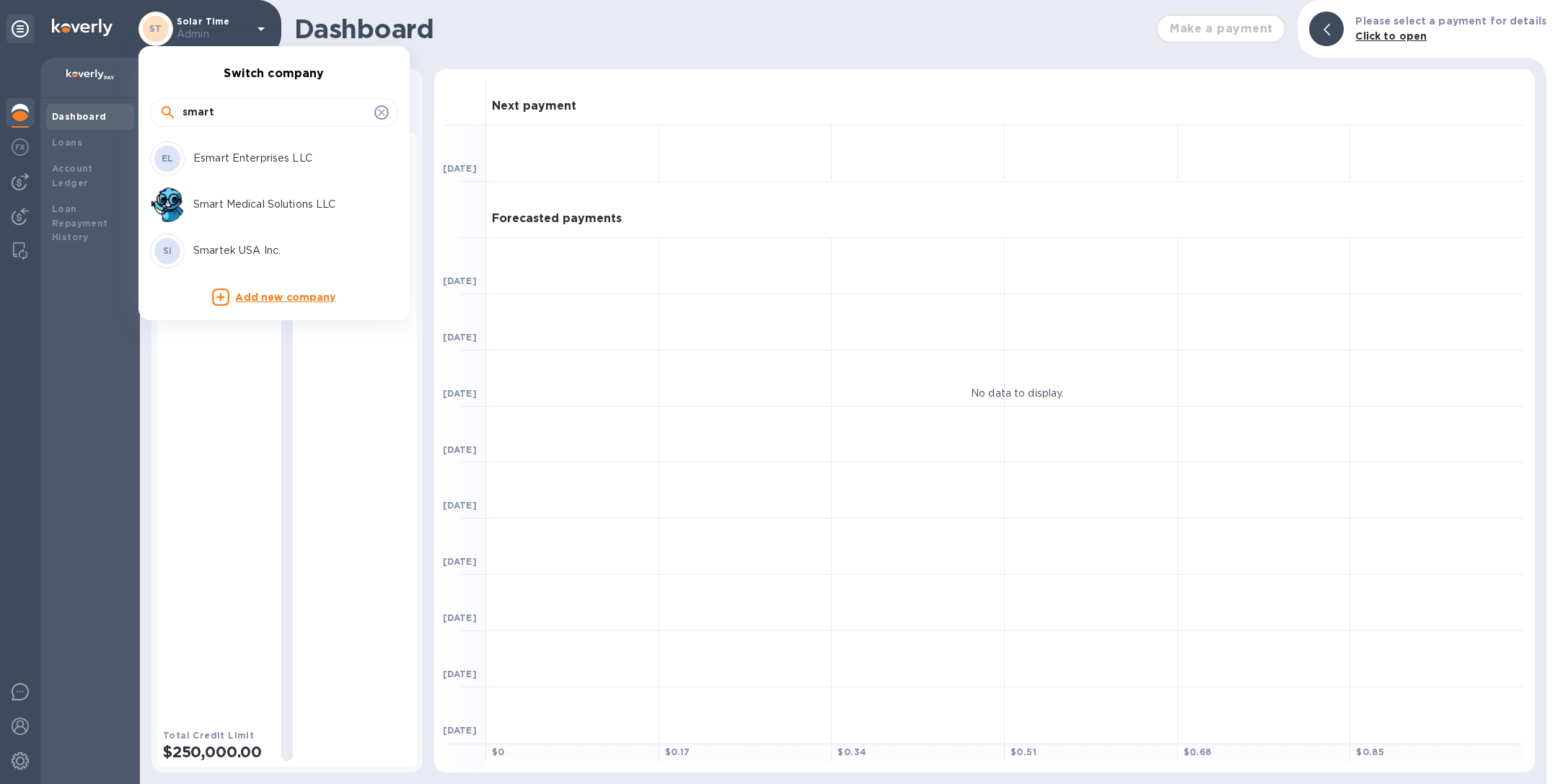
type input "smart"
click at [244, 201] on p "Smart Medical Solutions LLC" at bounding box center [284, 204] width 182 height 15
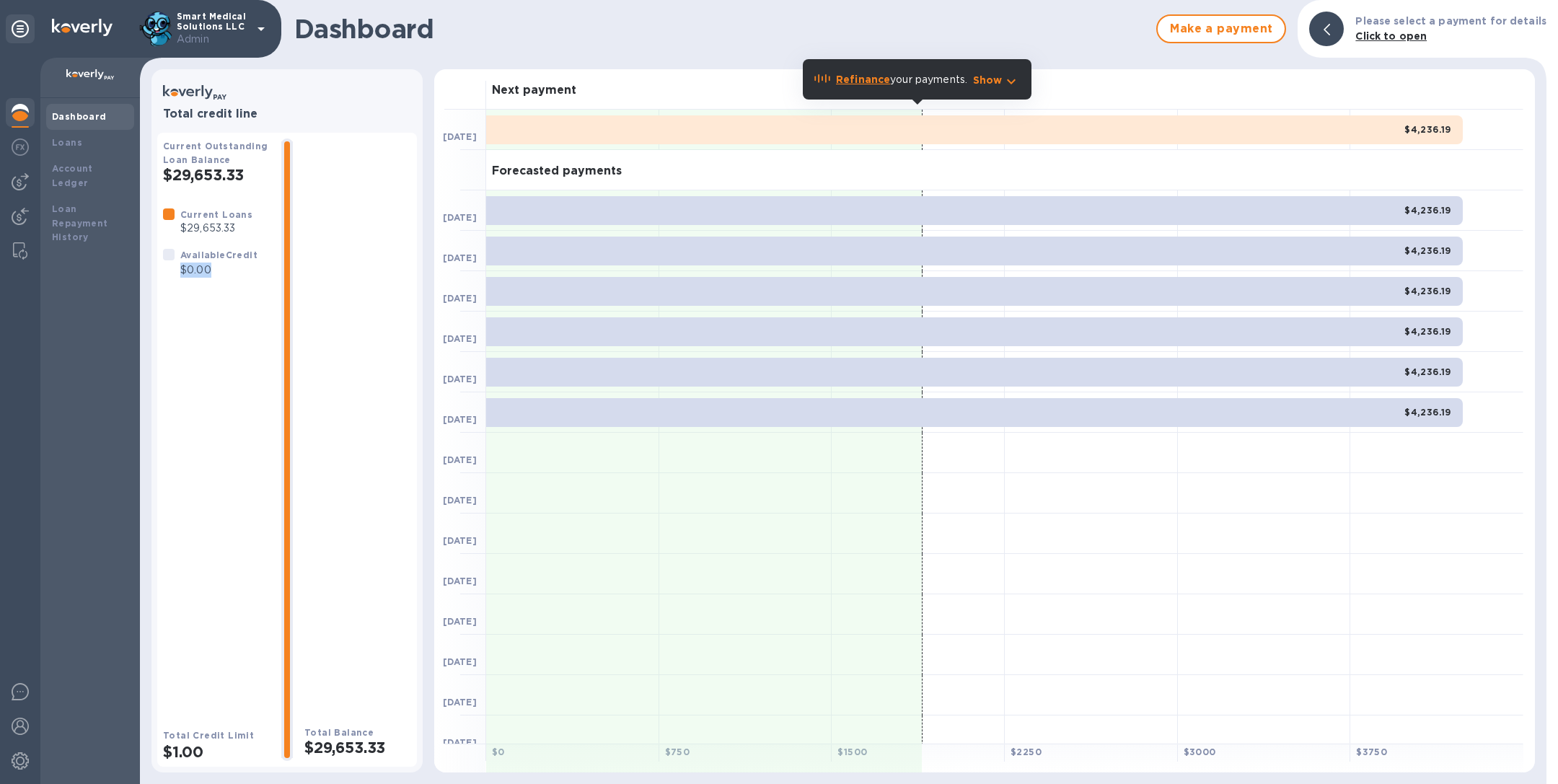
drag, startPoint x: 181, startPoint y: 273, endPoint x: 250, endPoint y: 273, distance: 69.0
click at [250, 273] on p "$0.00" at bounding box center [219, 270] width 77 height 15
copy p "$0.00"
click at [256, 30] on icon at bounding box center [261, 29] width 17 height 17
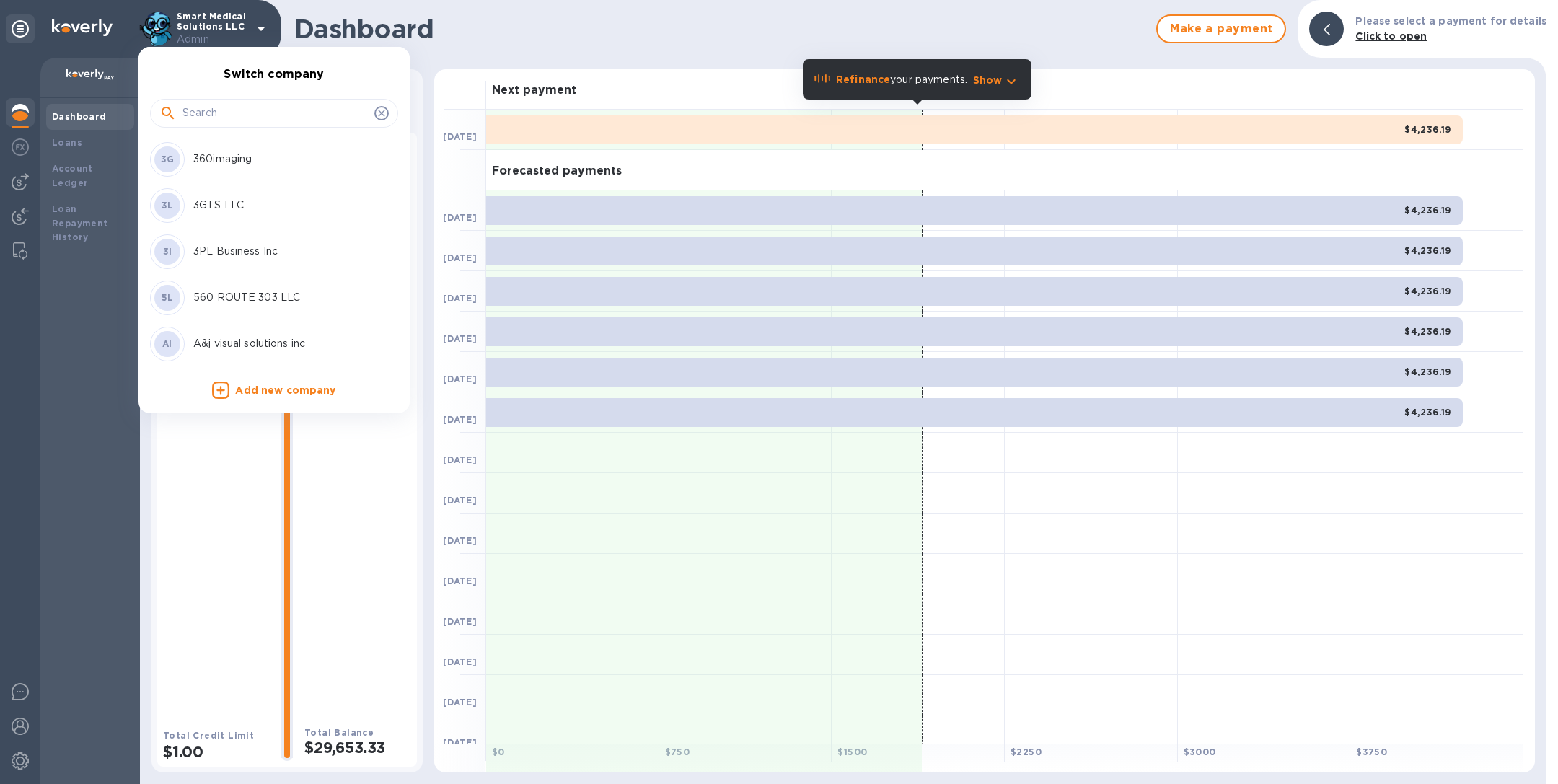
click at [253, 104] on input "text" at bounding box center [275, 113] width 186 height 22
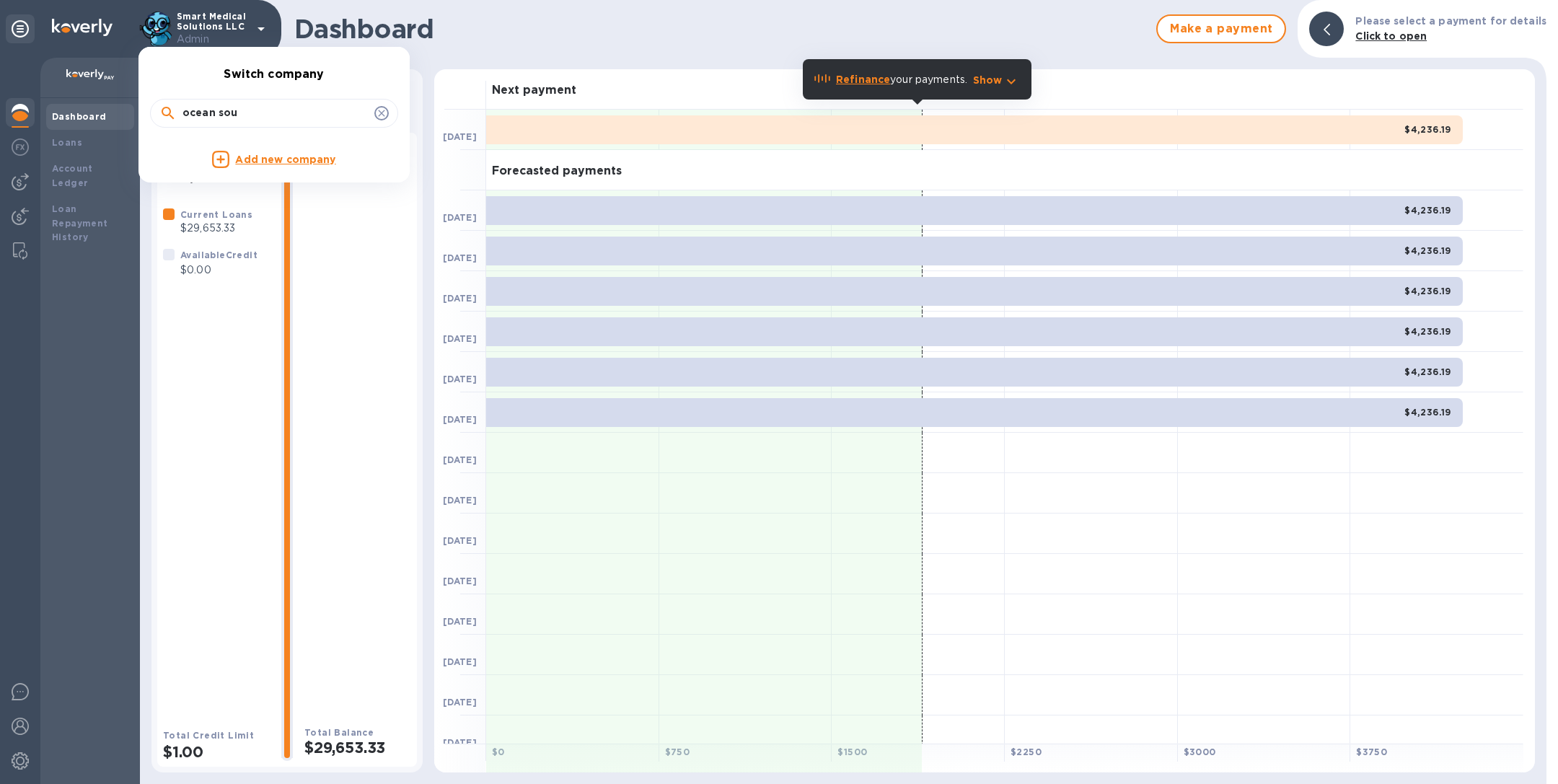
click at [243, 113] on input "ocean sou" at bounding box center [275, 113] width 186 height 22
click at [237, 109] on input "neim" at bounding box center [275, 113] width 186 height 22
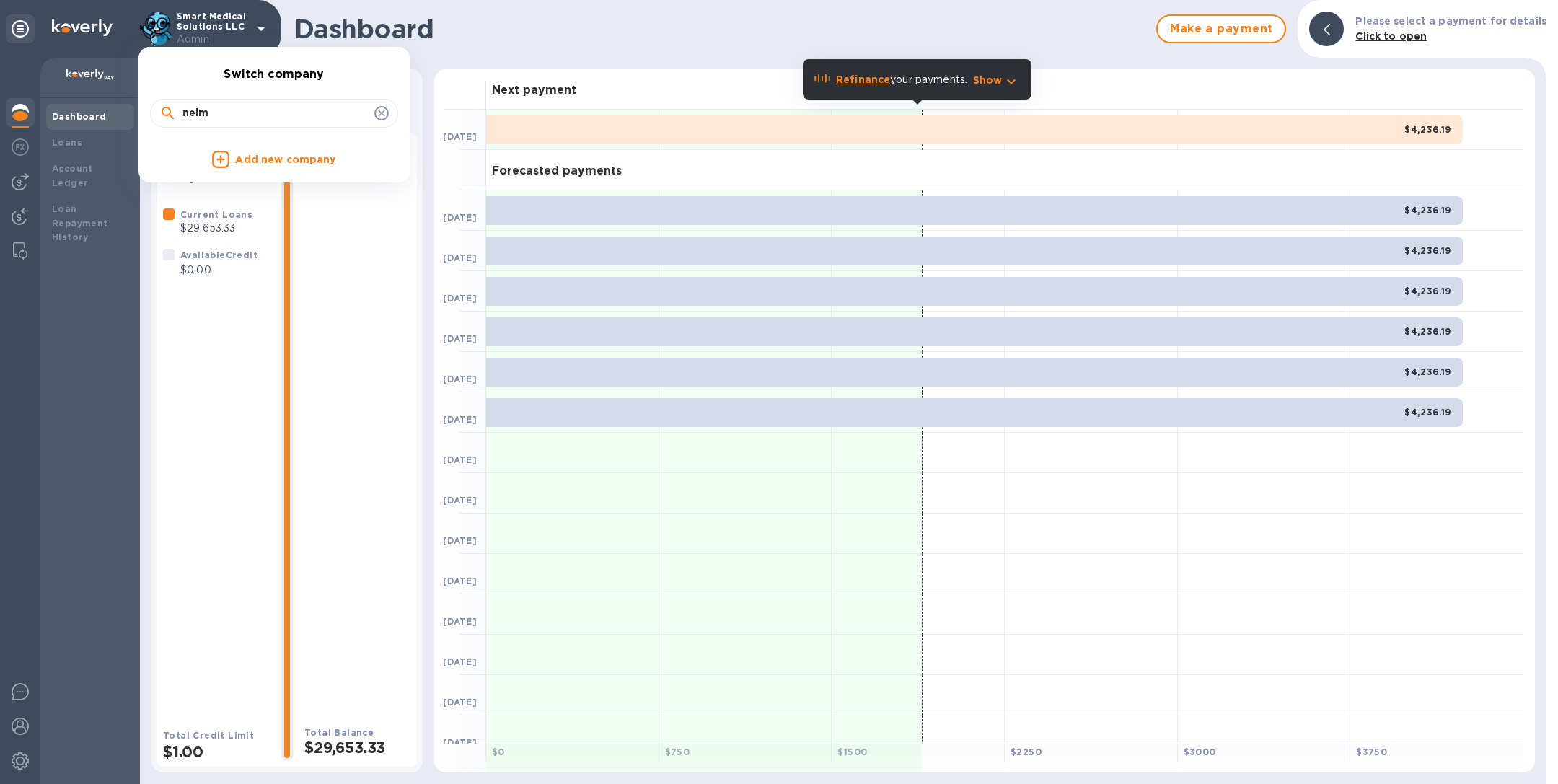
click at [237, 109] on input "neim" at bounding box center [275, 113] width 186 height 22
type input "herita"
click at [222, 156] on p "Heritage Silver LLC" at bounding box center [284, 159] width 182 height 15
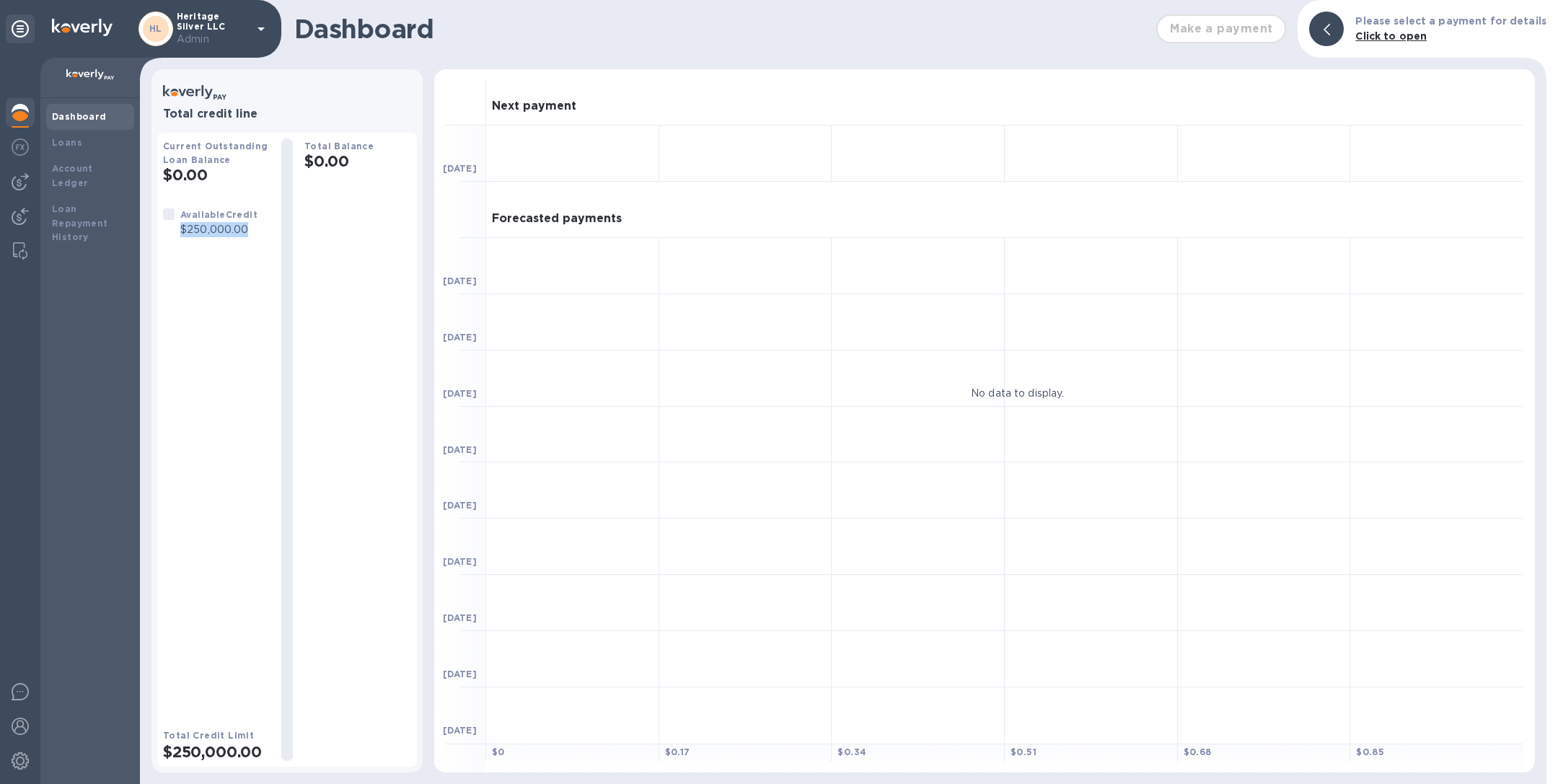
drag, startPoint x: 181, startPoint y: 230, endPoint x: 257, endPoint y: 230, distance: 76.0
click at [258, 230] on div "Available Credit $250,000.00" at bounding box center [210, 222] width 106 height 41
copy p "$250,000.00"
click at [229, 29] on p "Heritage Silver LLC Admin" at bounding box center [213, 29] width 72 height 35
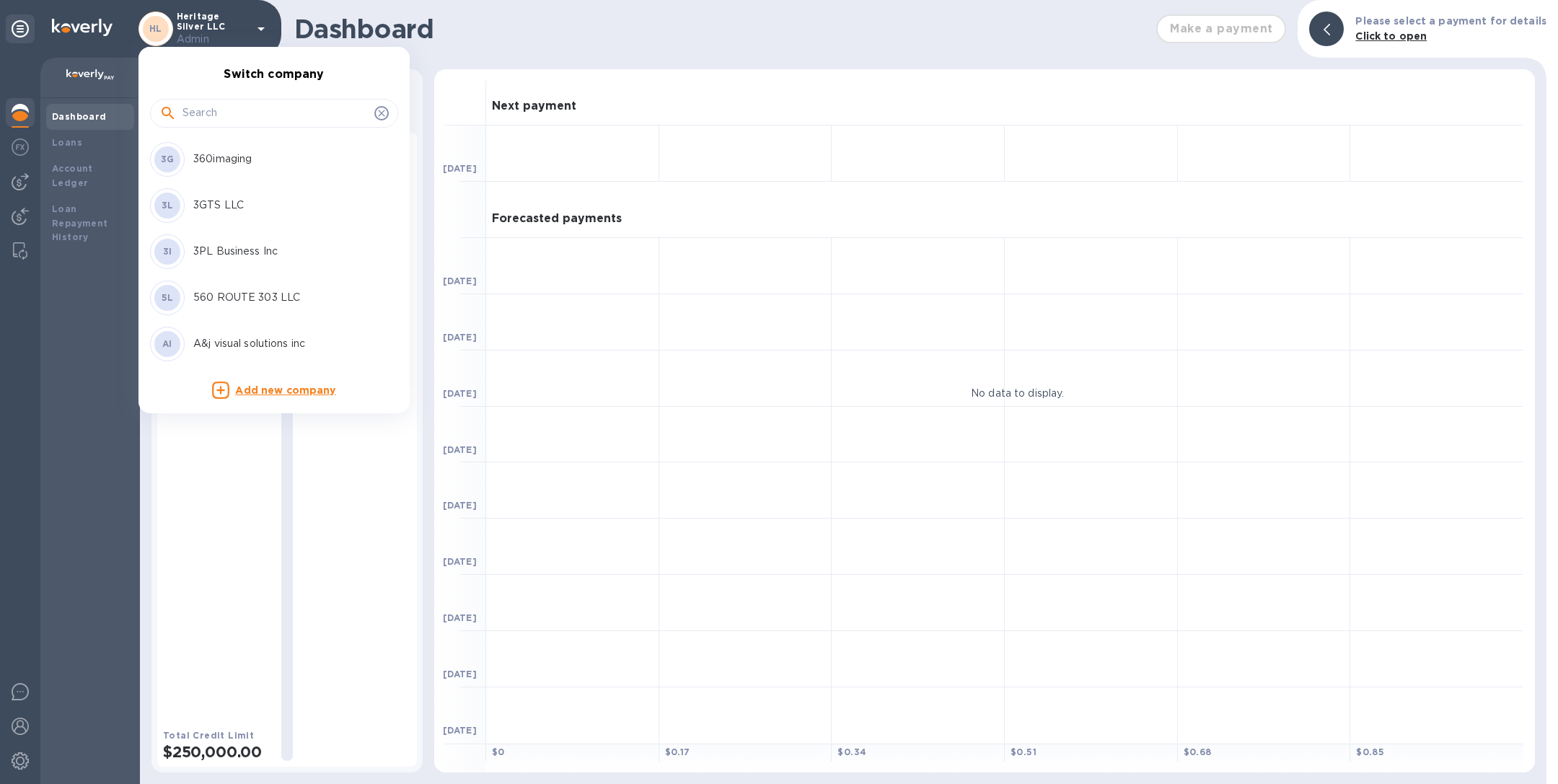
click at [227, 115] on input "text" at bounding box center [275, 113] width 186 height 22
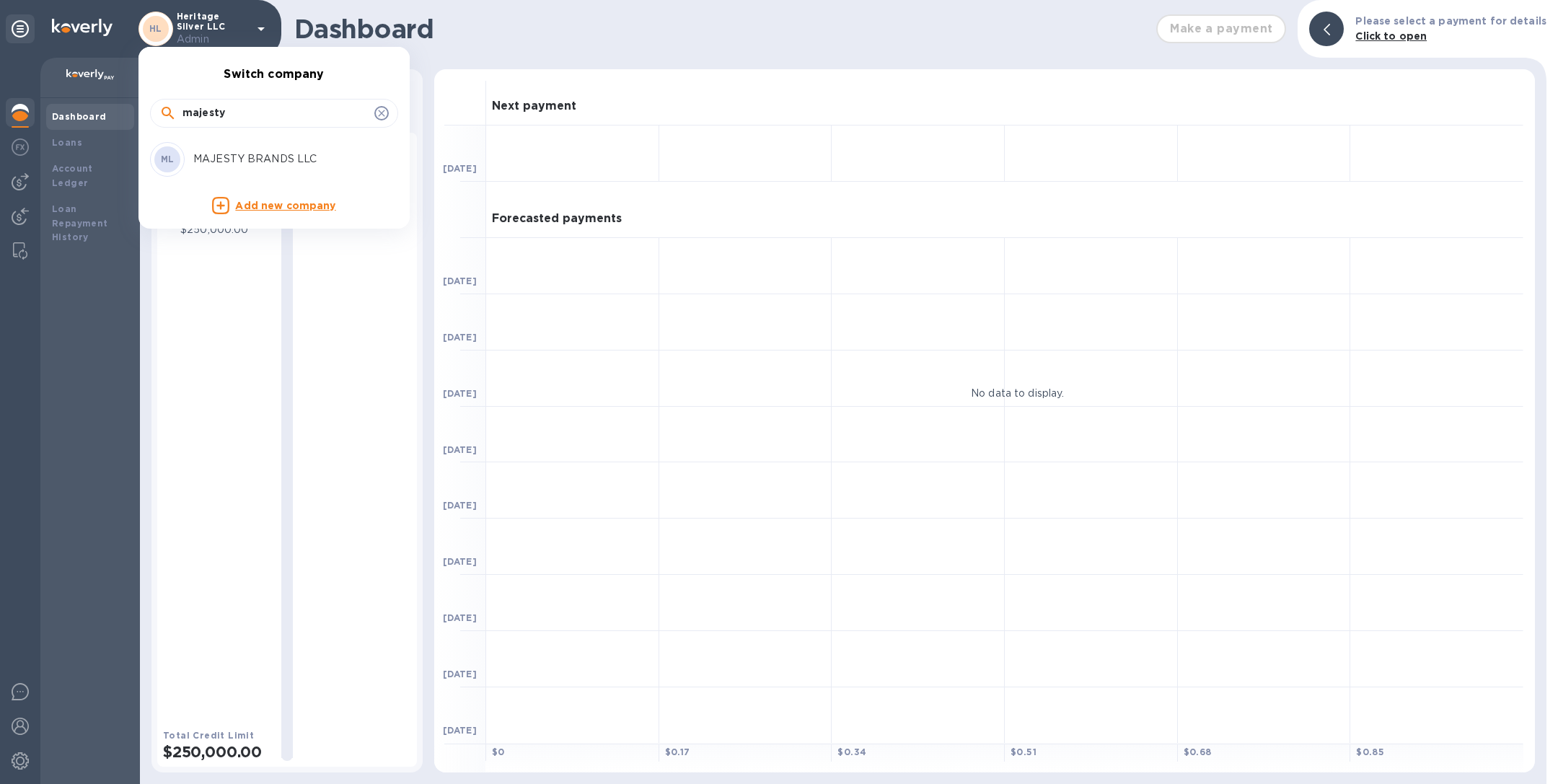
type input "majesty"
click at [218, 158] on p "MAJESTY BRANDS LLC" at bounding box center [284, 159] width 182 height 15
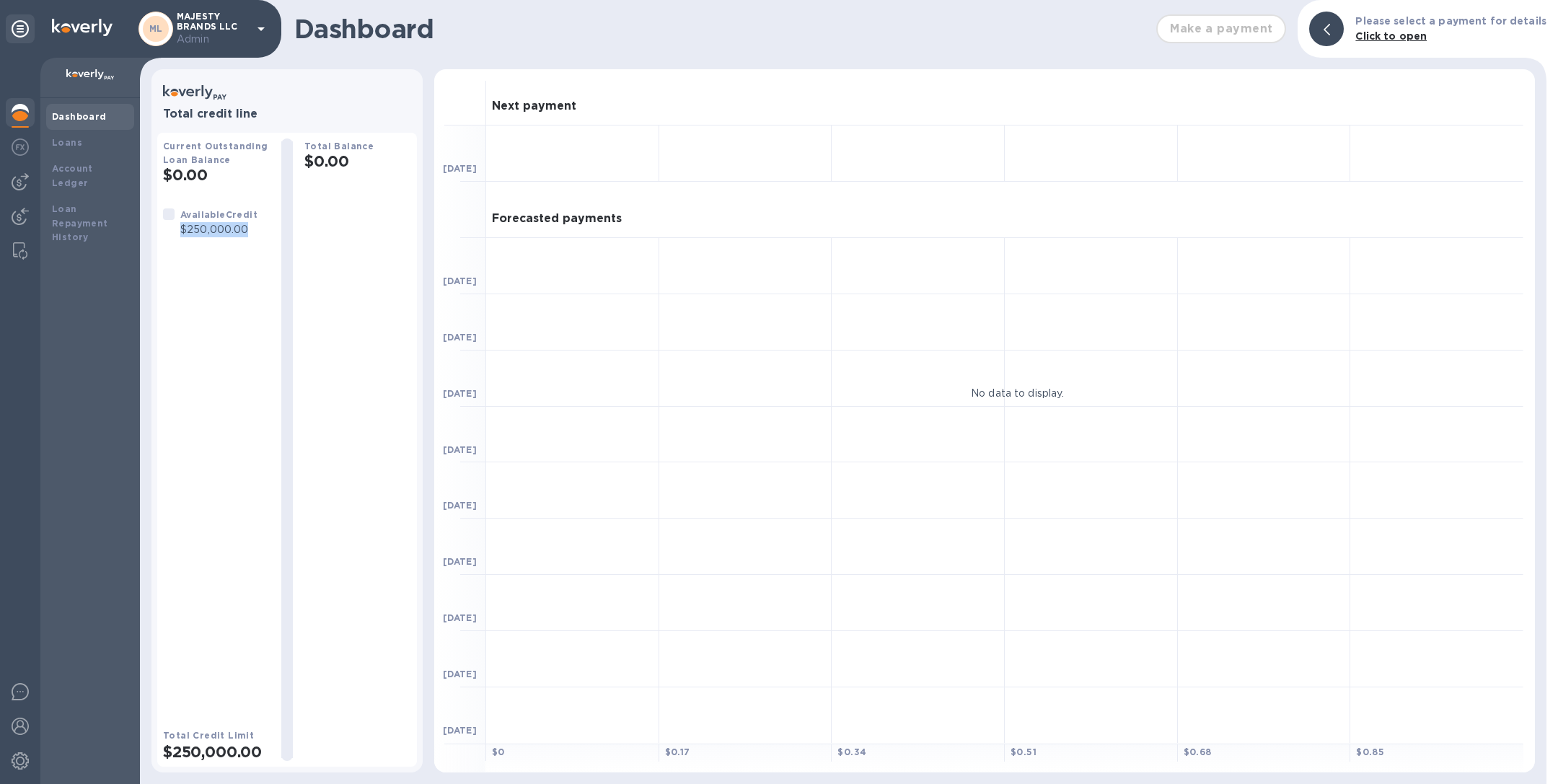
drag, startPoint x: 179, startPoint y: 229, endPoint x: 256, endPoint y: 229, distance: 77.0
click at [256, 229] on div "Available Credit $250,000.00" at bounding box center [219, 222] width 83 height 36
copy p "$250,000.00"
click at [232, 40] on p "Admin" at bounding box center [213, 39] width 72 height 15
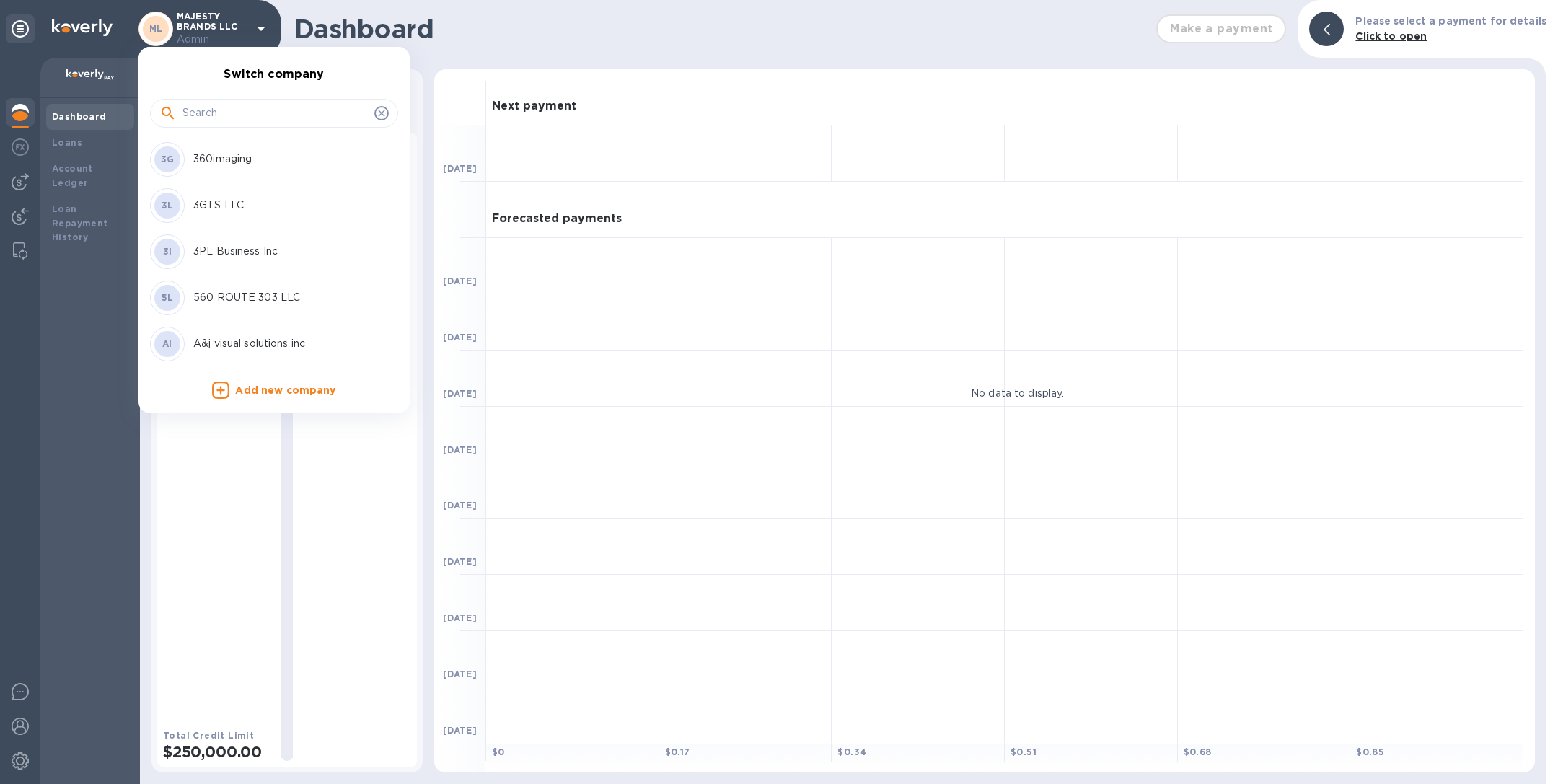
click at [241, 108] on input "text" at bounding box center [275, 113] width 186 height 22
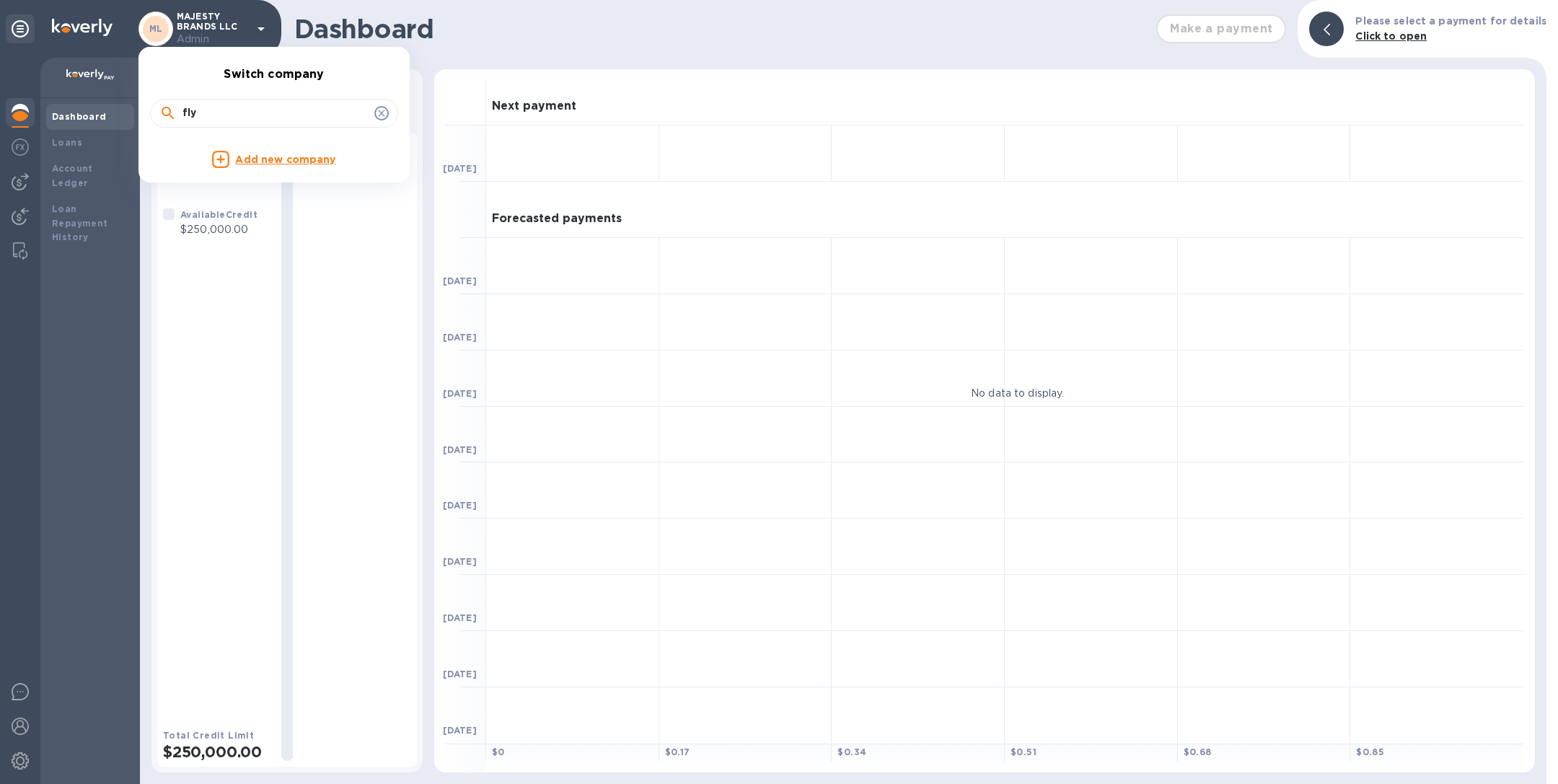
click at [238, 114] on input "fly" at bounding box center [275, 113] width 186 height 22
click at [238, 112] on input "fly" at bounding box center [275, 113] width 186 height 22
type input "bore"
click at [240, 154] on p "Boreal Contractors LLC" at bounding box center [284, 159] width 182 height 15
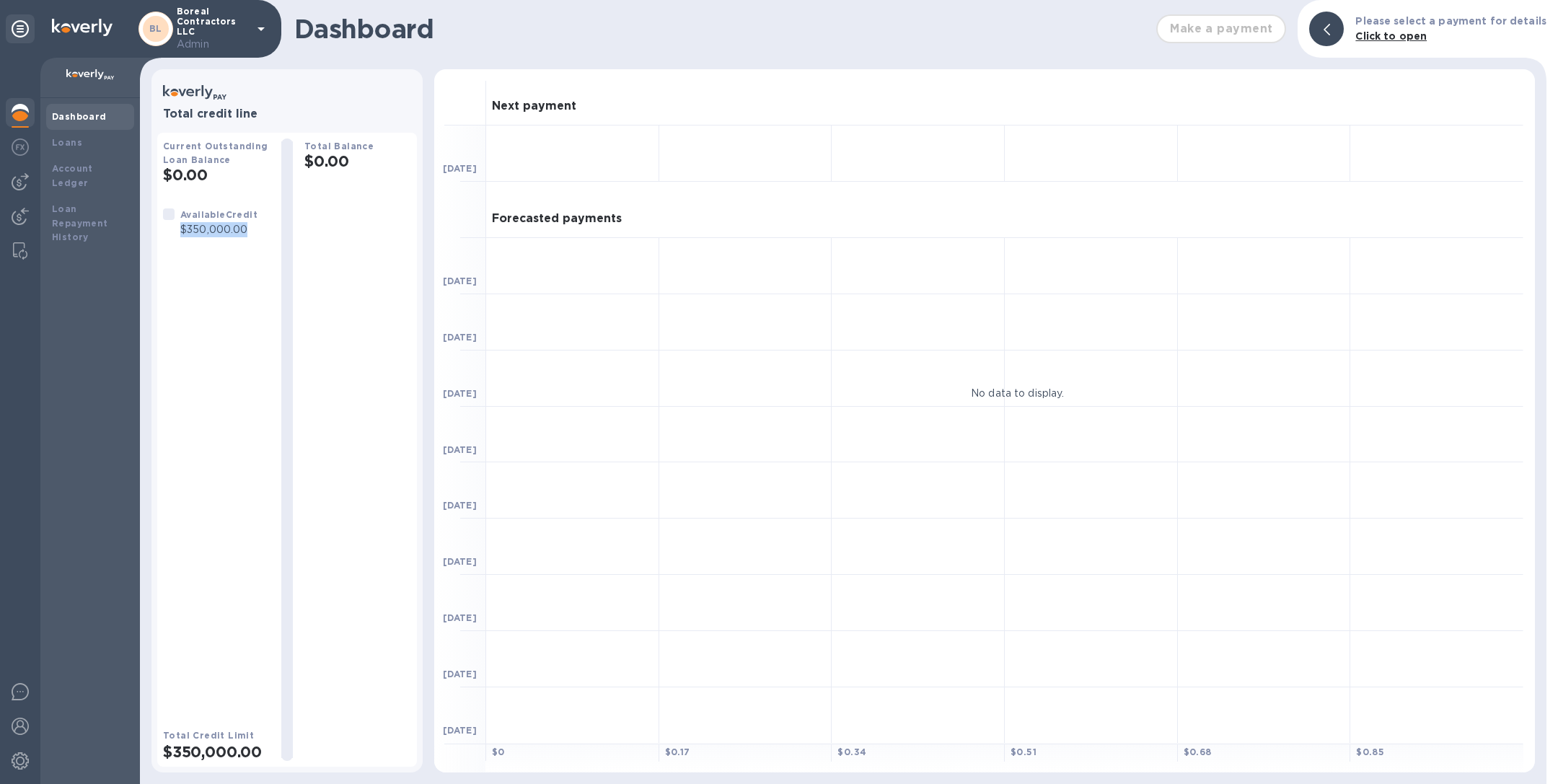
drag, startPoint x: 180, startPoint y: 228, endPoint x: 268, endPoint y: 228, distance: 88.0
click at [268, 228] on div "Available Credit $350,000.00" at bounding box center [216, 222] width 118 height 41
click at [219, 30] on p "Boreal Contractors LLC Admin" at bounding box center [213, 29] width 72 height 45
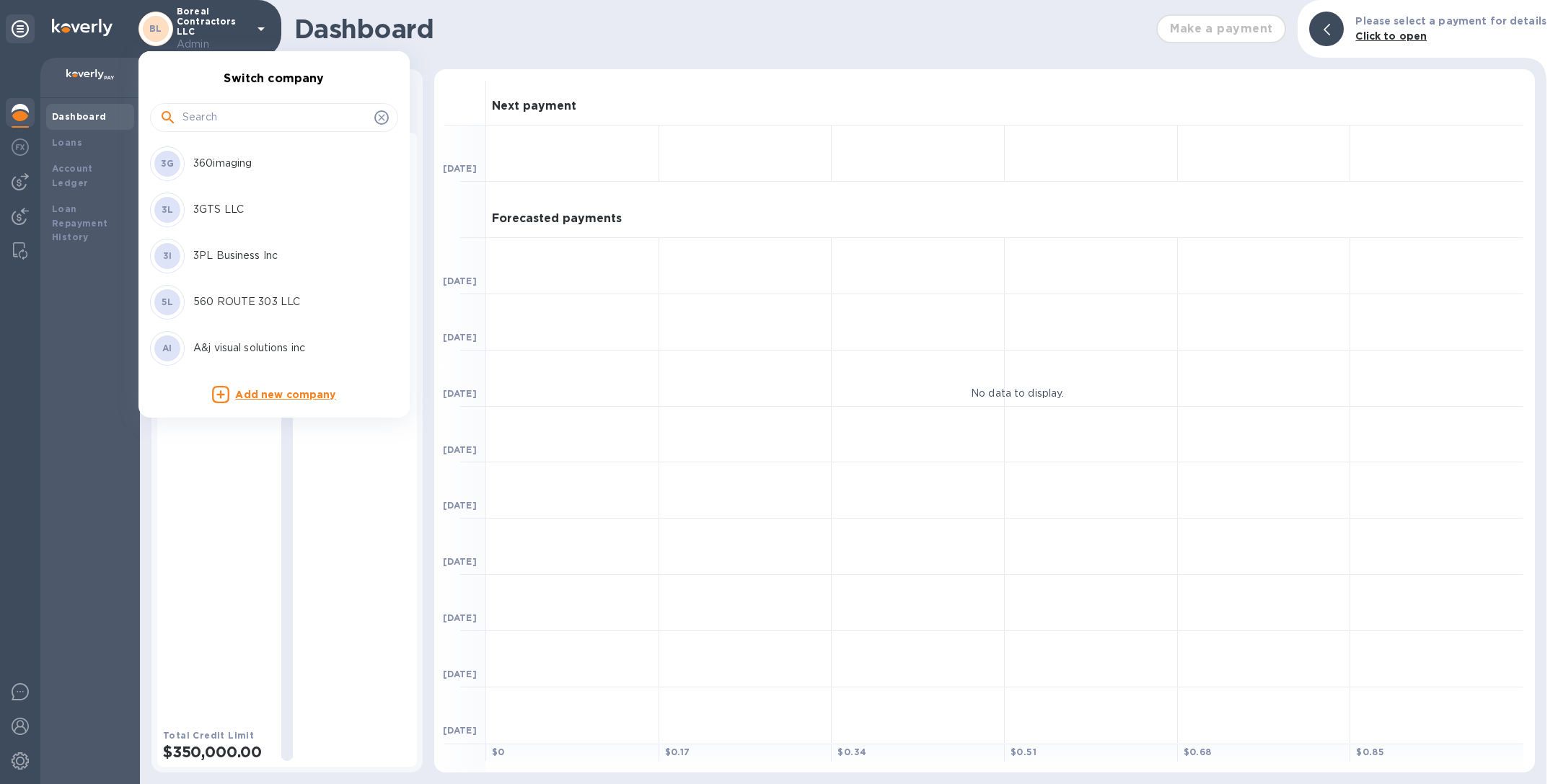
click at [216, 114] on input "text" at bounding box center [275, 118] width 186 height 22
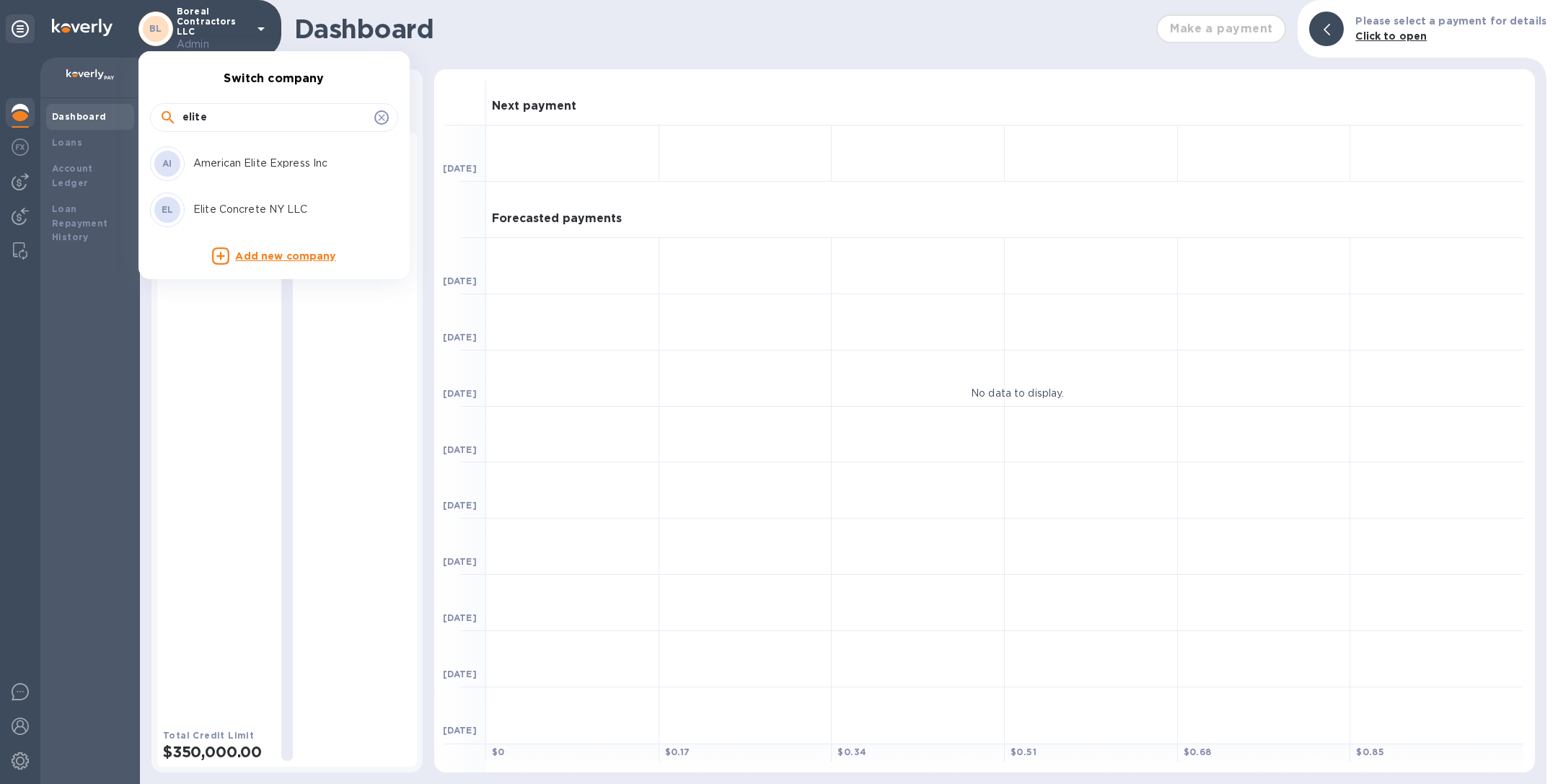
type input "elite"
click at [223, 209] on p "Elite Concrete NY LLC" at bounding box center [284, 210] width 182 height 15
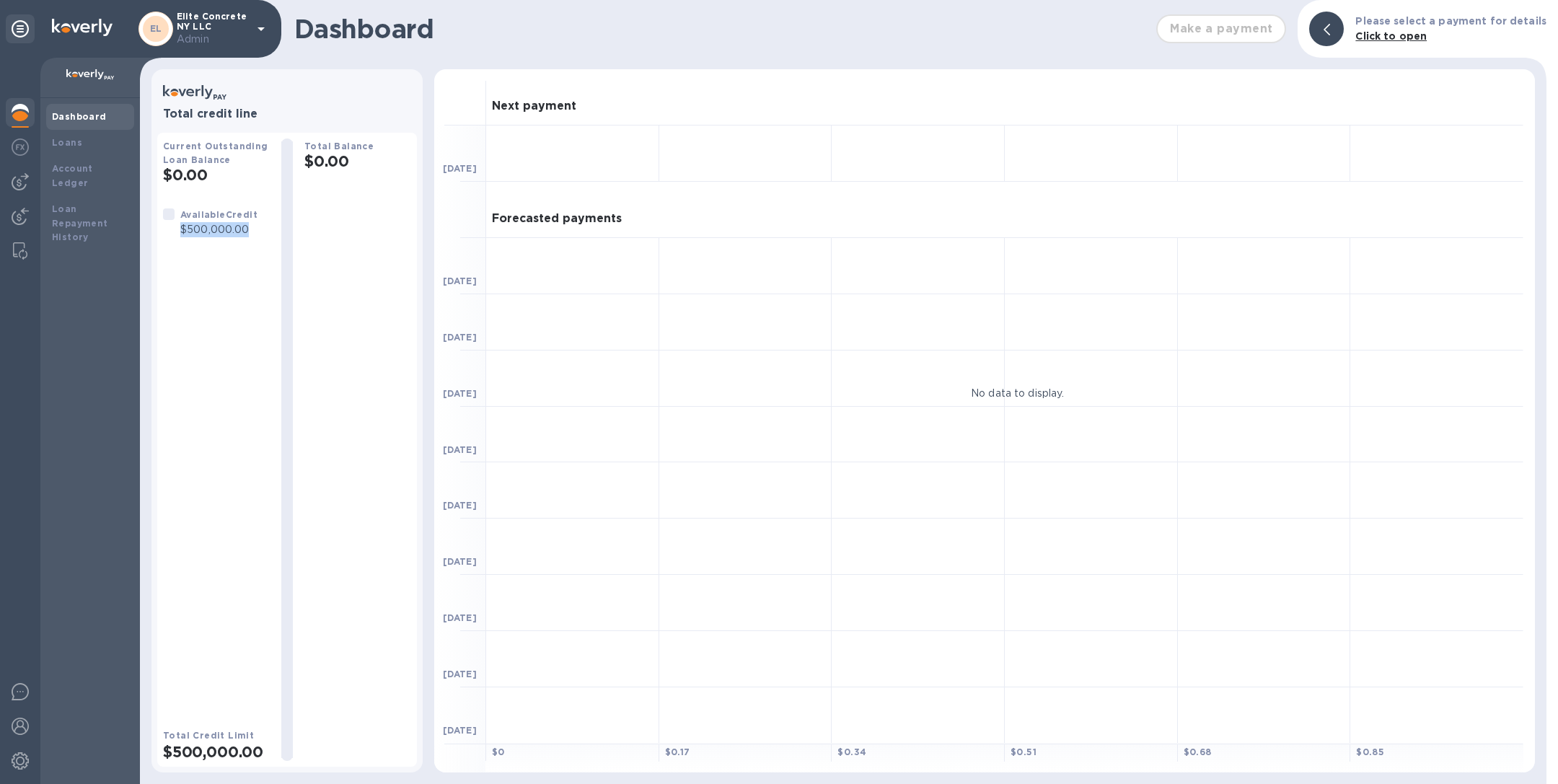
drag, startPoint x: 181, startPoint y: 232, endPoint x: 250, endPoint y: 231, distance: 69.0
click at [250, 231] on p "$500,000.00" at bounding box center [219, 230] width 77 height 15
copy p "$500,000.00"
click at [233, 30] on p "Elite Concrete NY LLC Admin" at bounding box center [213, 29] width 72 height 35
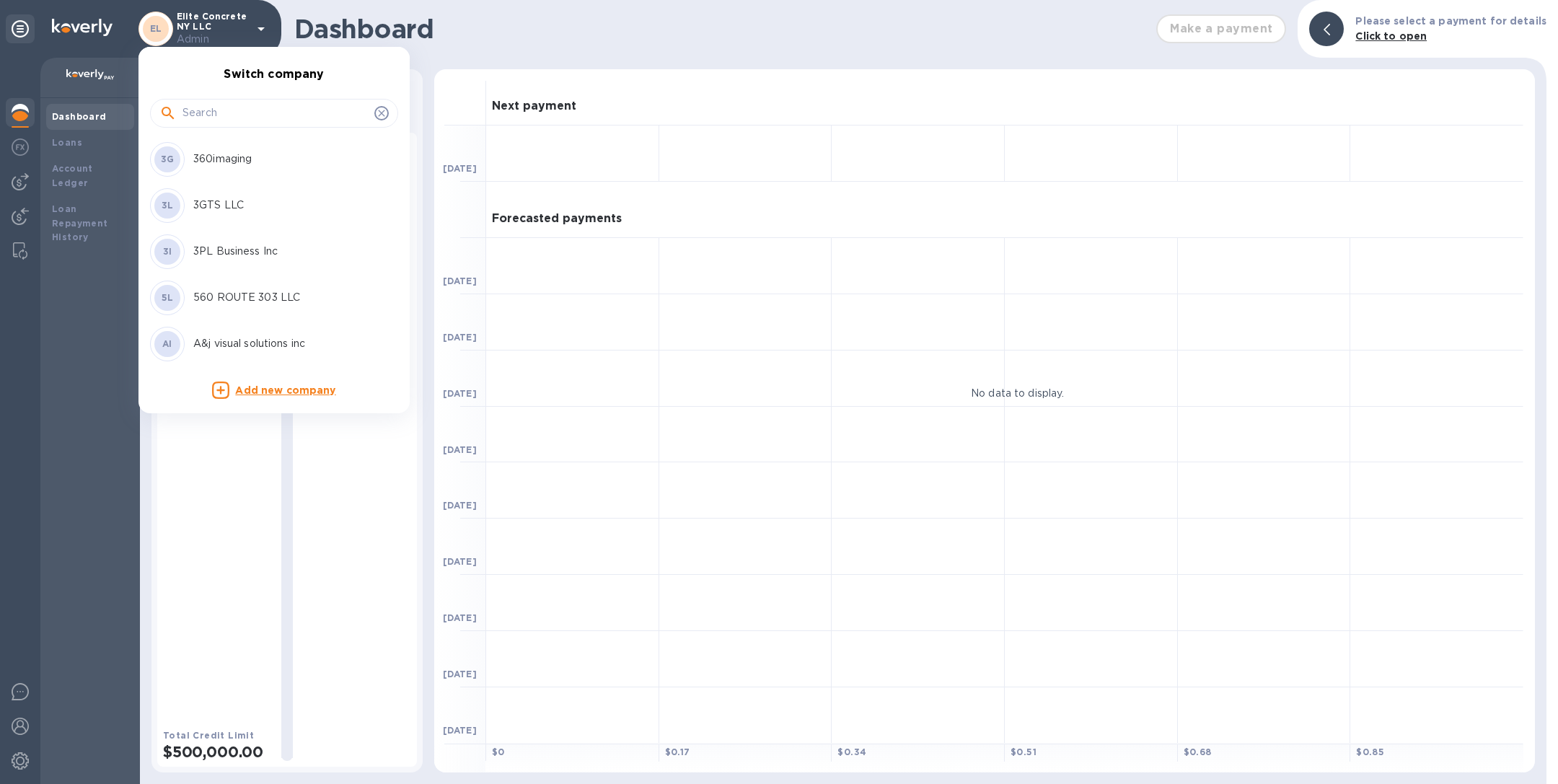
click at [202, 117] on input "text" at bounding box center [275, 113] width 186 height 22
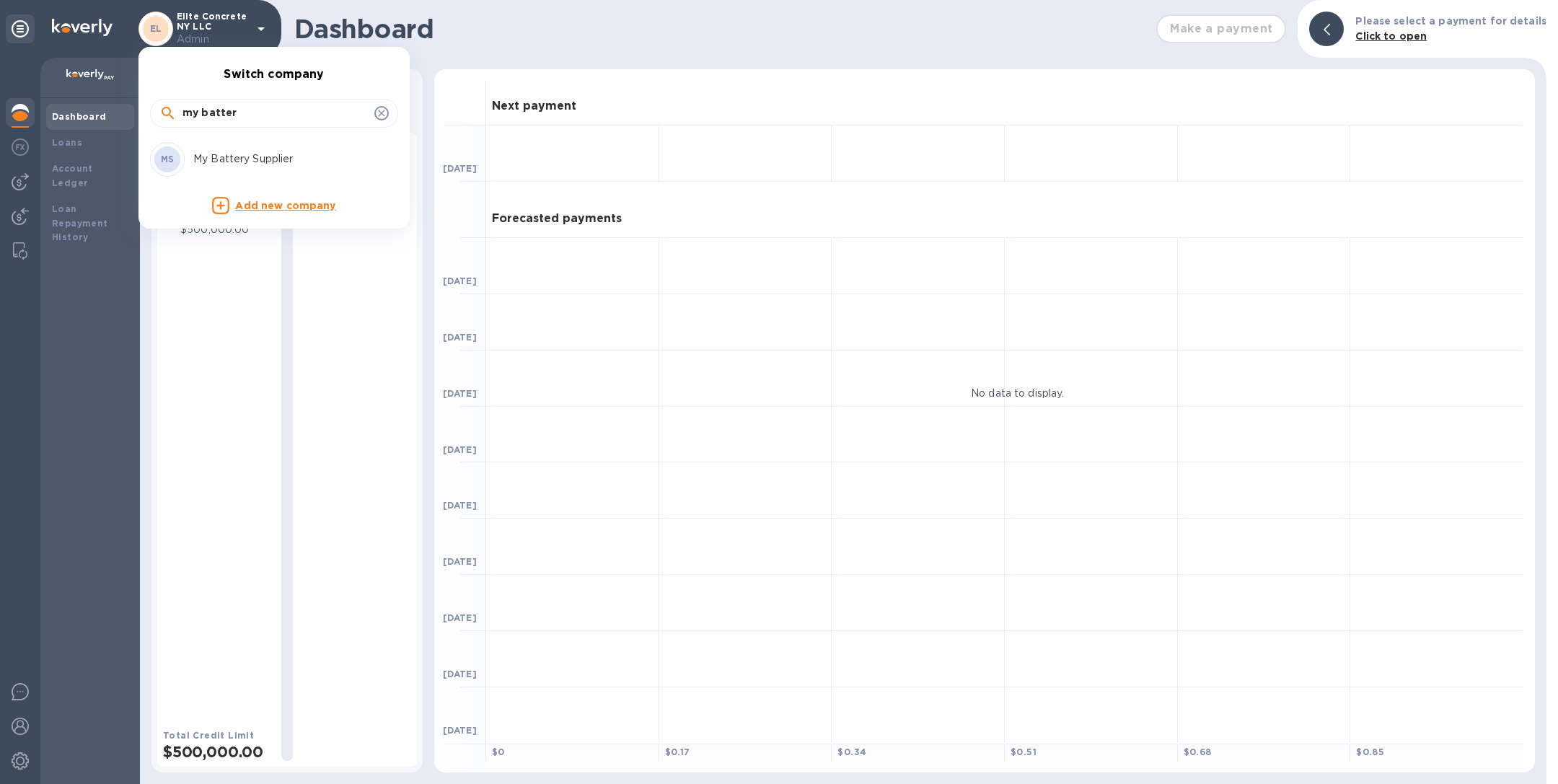
type input "my batter"
click at [217, 150] on div "MS My Battery Supplier" at bounding box center [262, 159] width 225 height 35
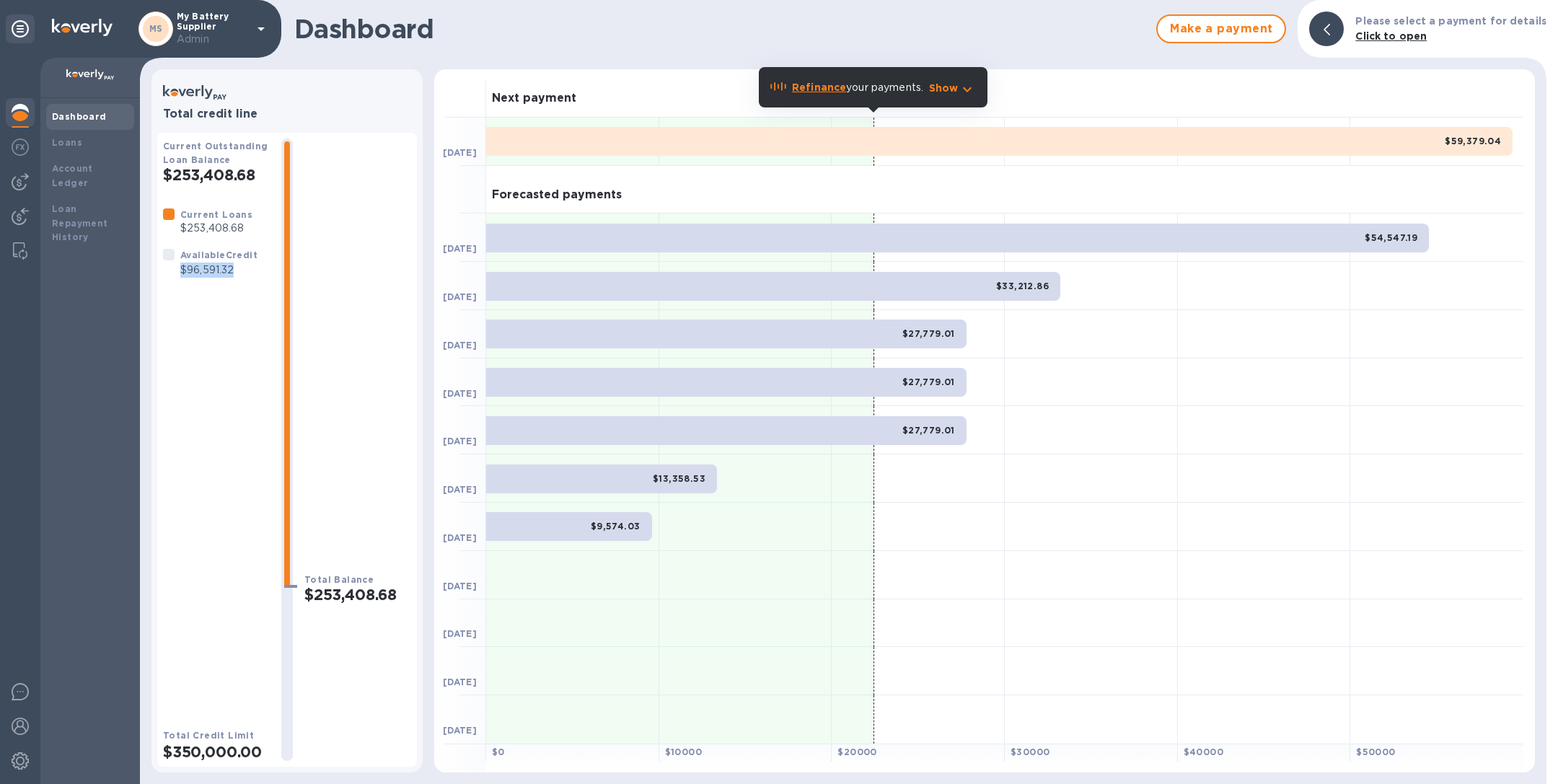
drag, startPoint x: 178, startPoint y: 269, endPoint x: 238, endPoint y: 269, distance: 60.0
click at [238, 269] on div "Available Credit $96,591.32" at bounding box center [219, 262] width 83 height 36
copy p "$96,591.32"
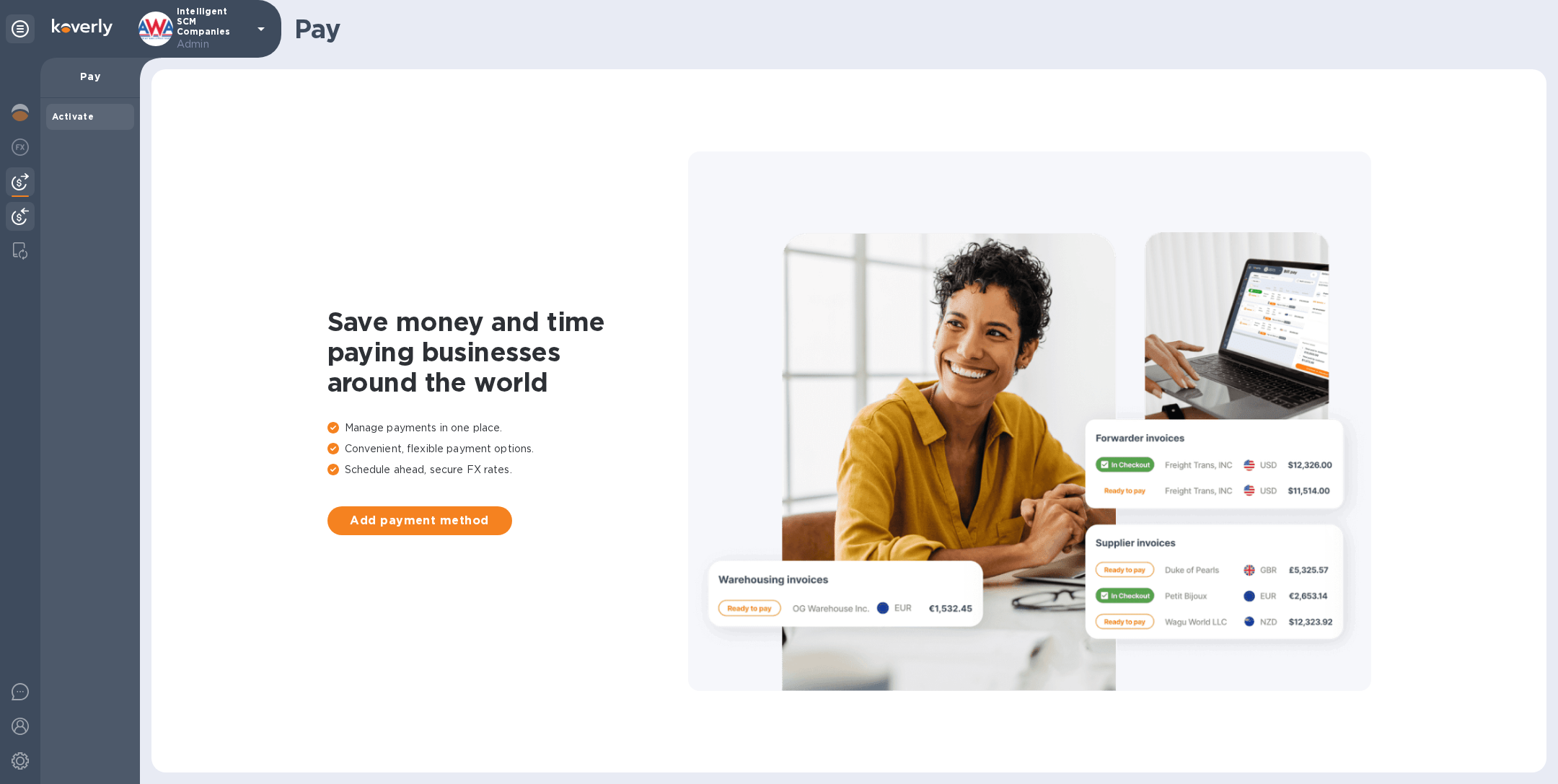
click at [24, 210] on img at bounding box center [20, 216] width 17 height 17
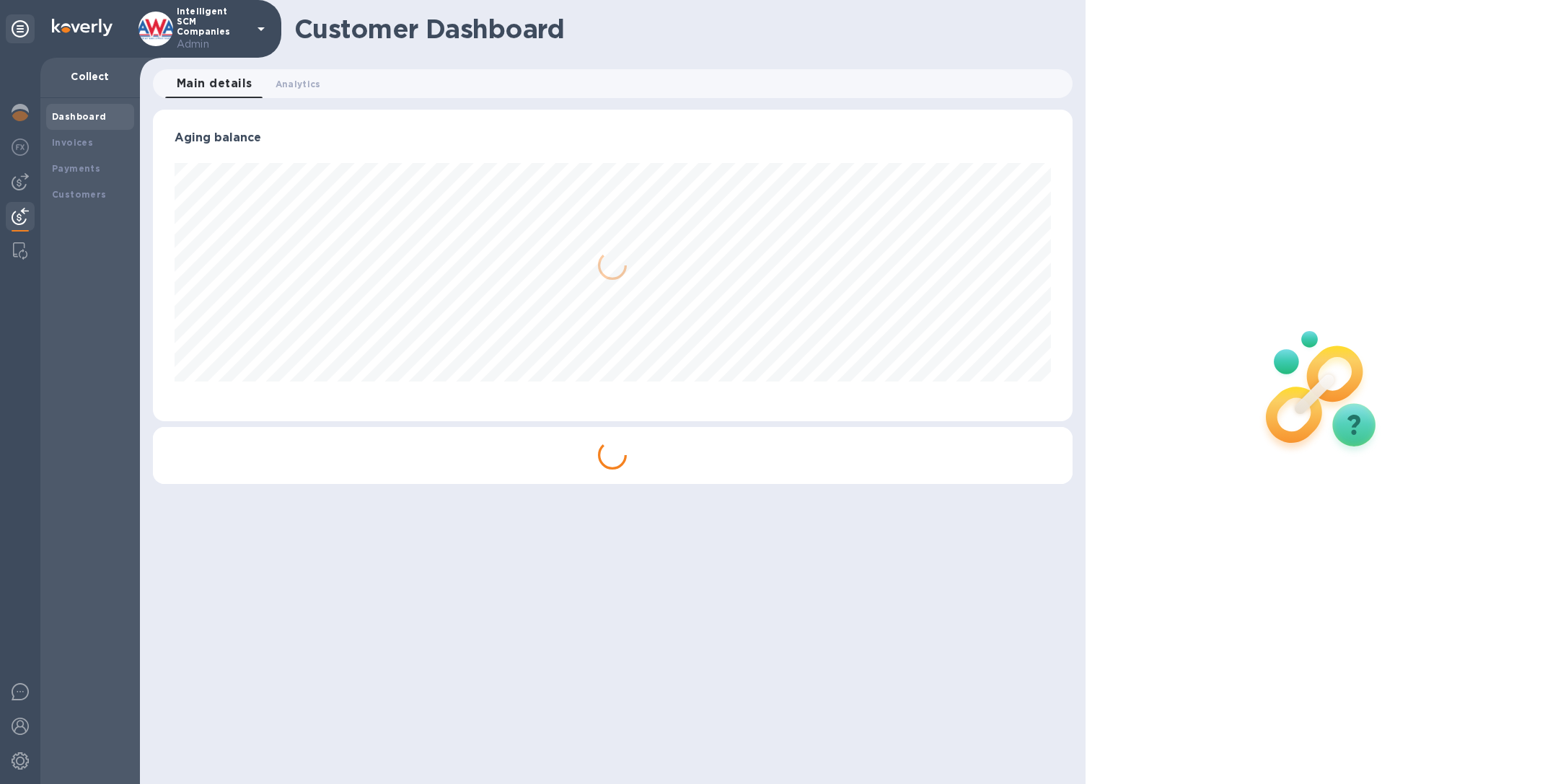
scroll to position [311, 919]
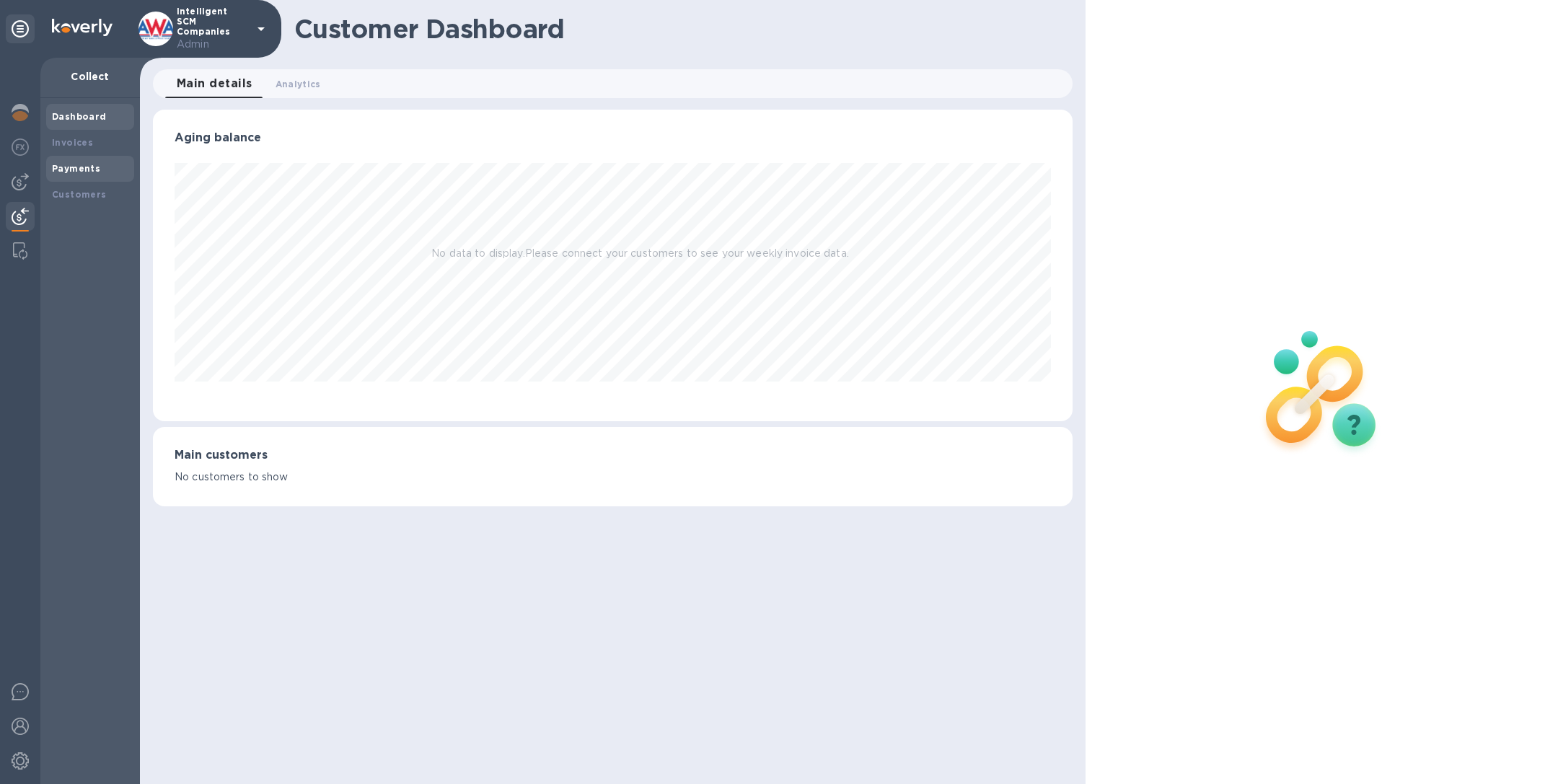
click at [66, 165] on b "Payments" at bounding box center [76, 168] width 48 height 11
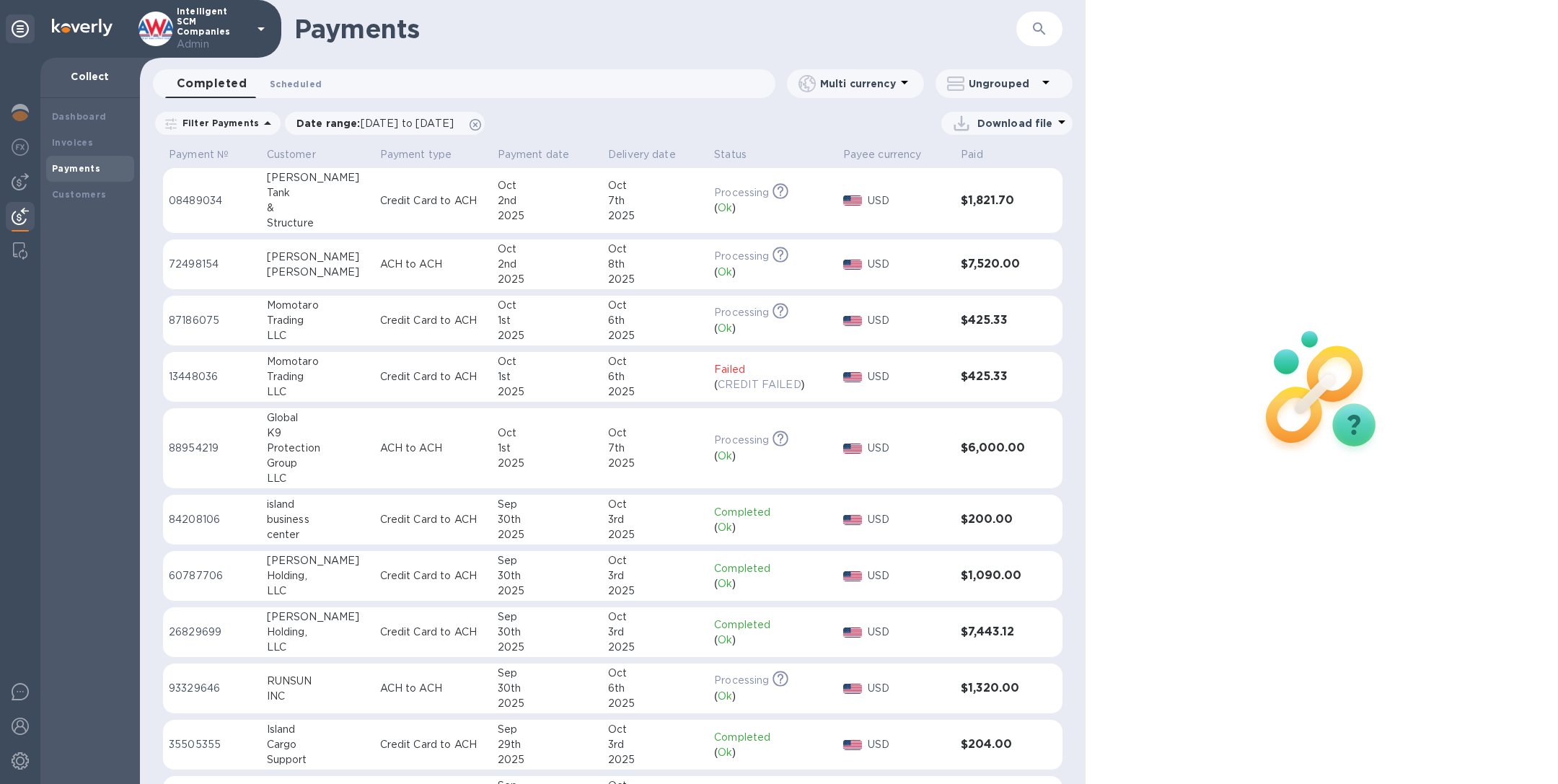
click at [296, 78] on span "Scheduled 0" at bounding box center [296, 84] width 52 height 15
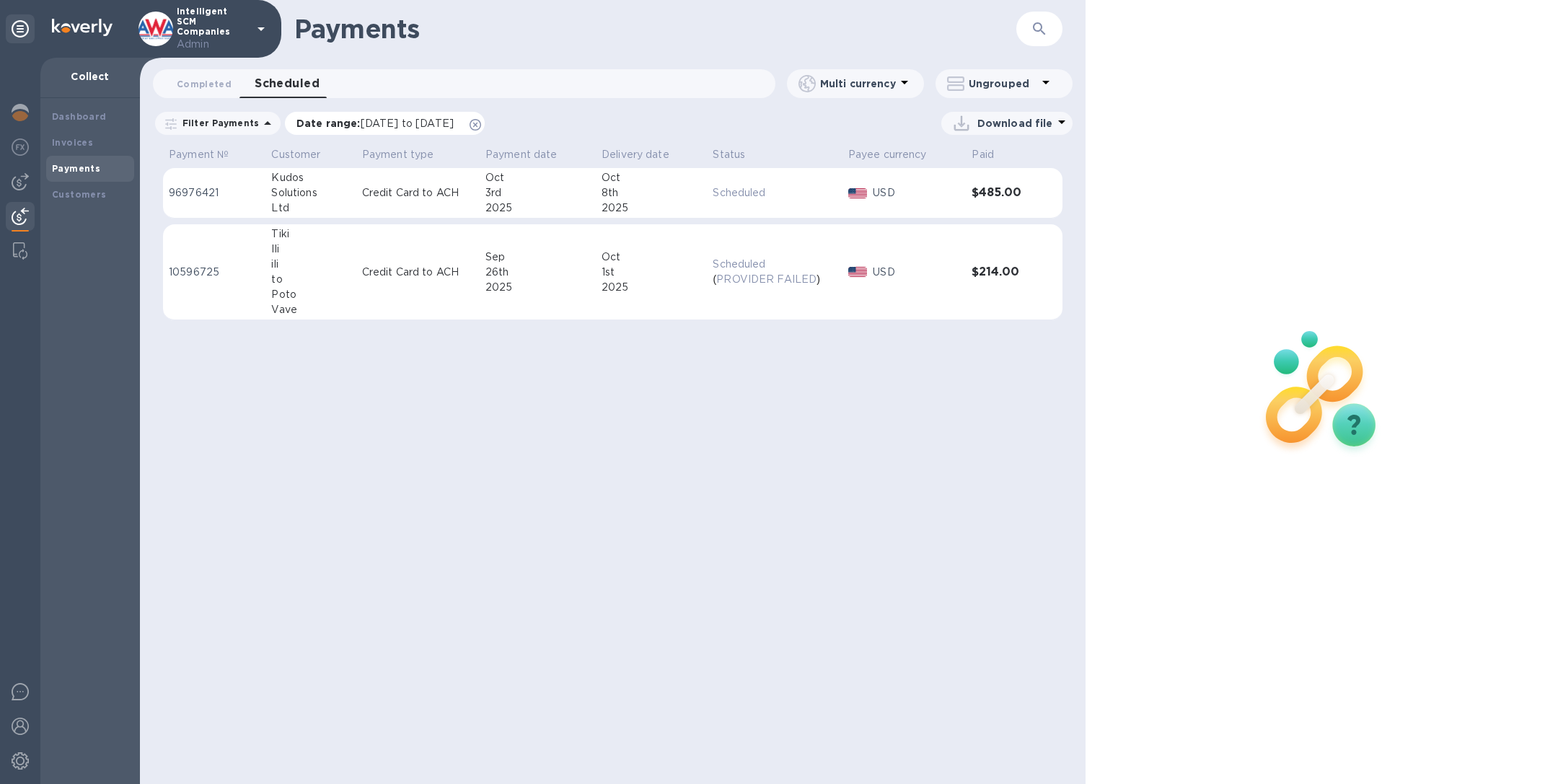
click at [481, 119] on icon at bounding box center [475, 124] width 11 height 11
click at [422, 274] on p "Credit Card to ACH" at bounding box center [418, 272] width 112 height 15
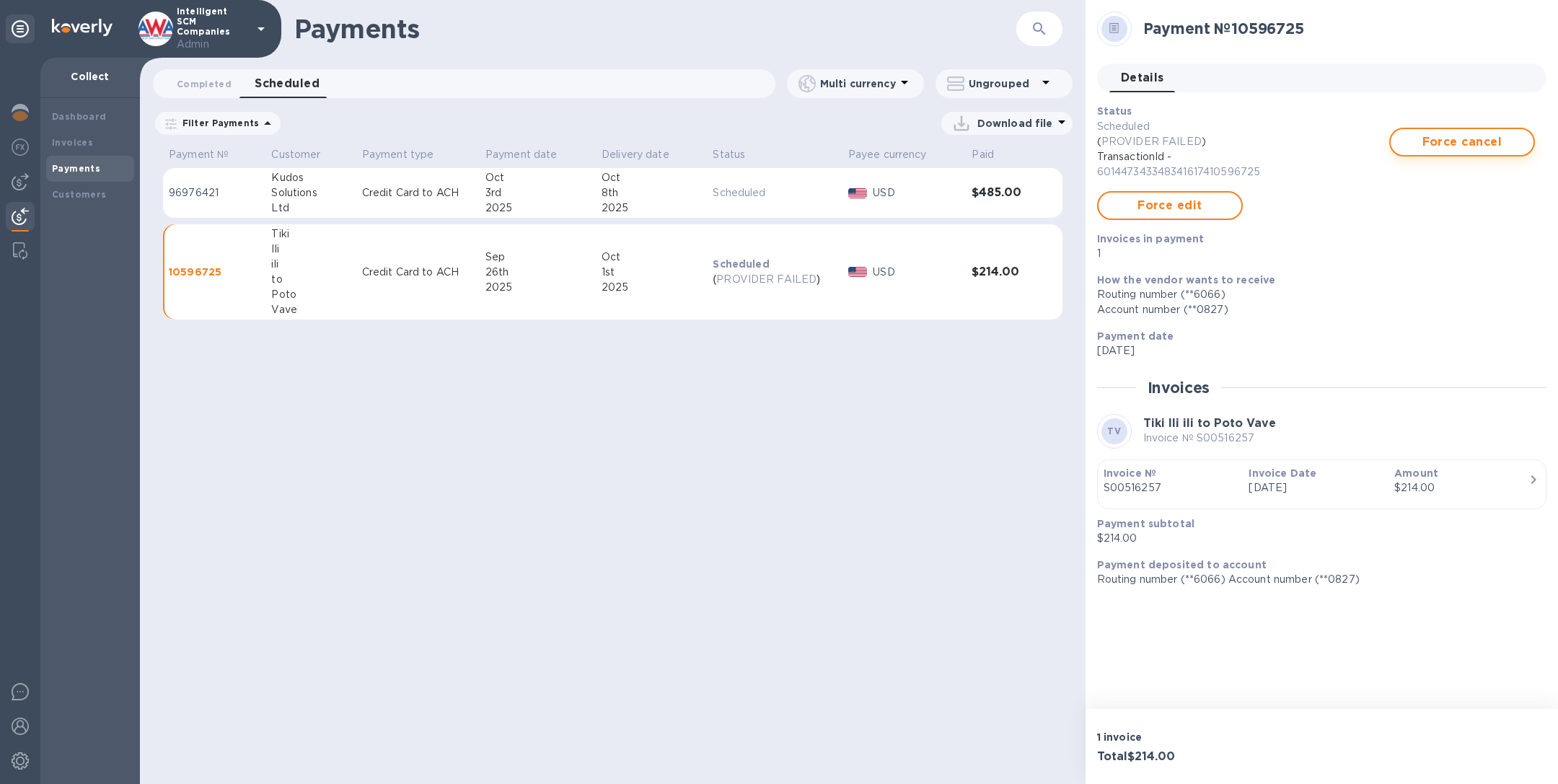
click at [1442, 144] on span "Force cancel" at bounding box center [1461, 142] width 120 height 17
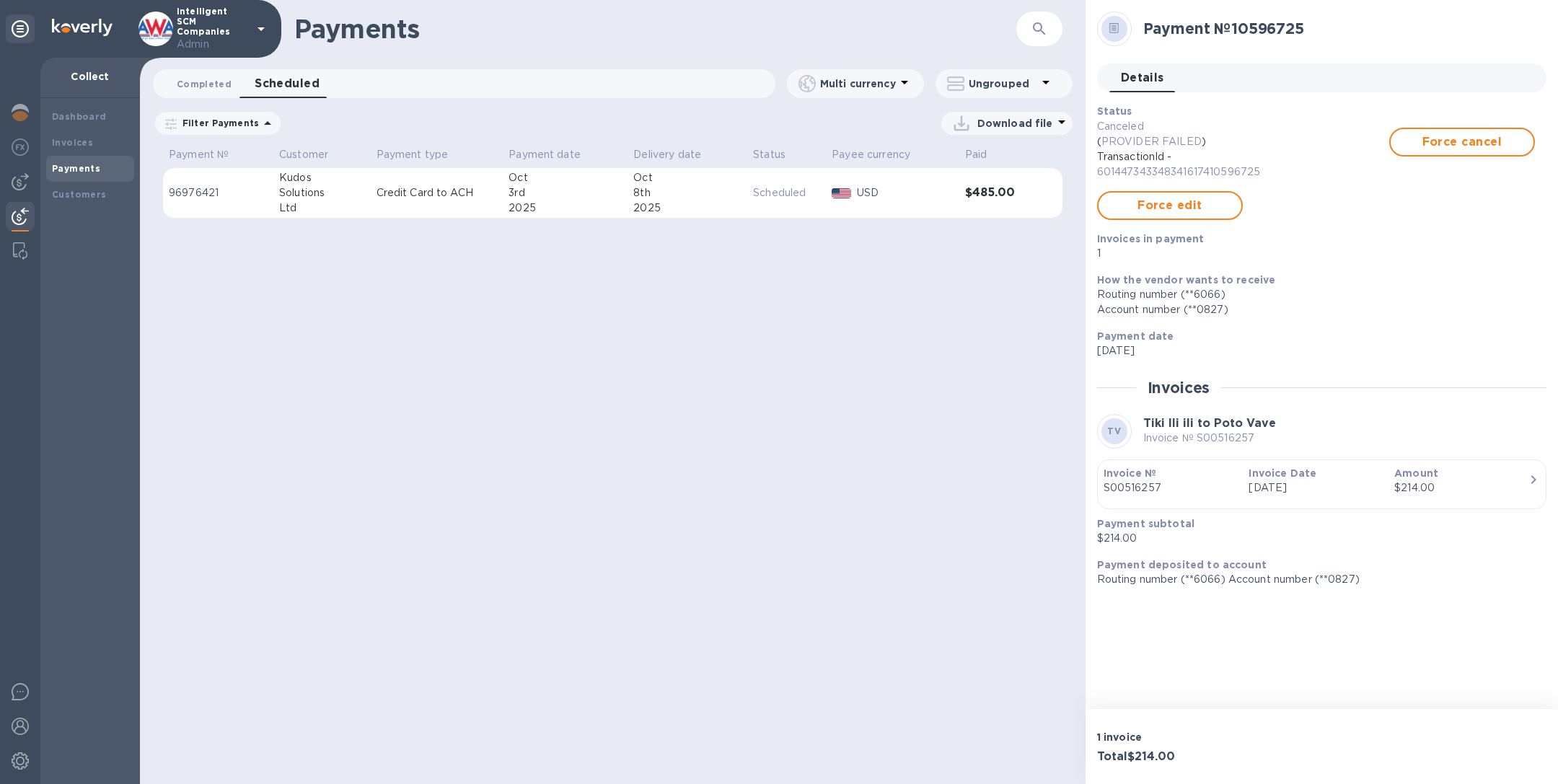
click at [212, 80] on span "Completed 0" at bounding box center [204, 84] width 55 height 15
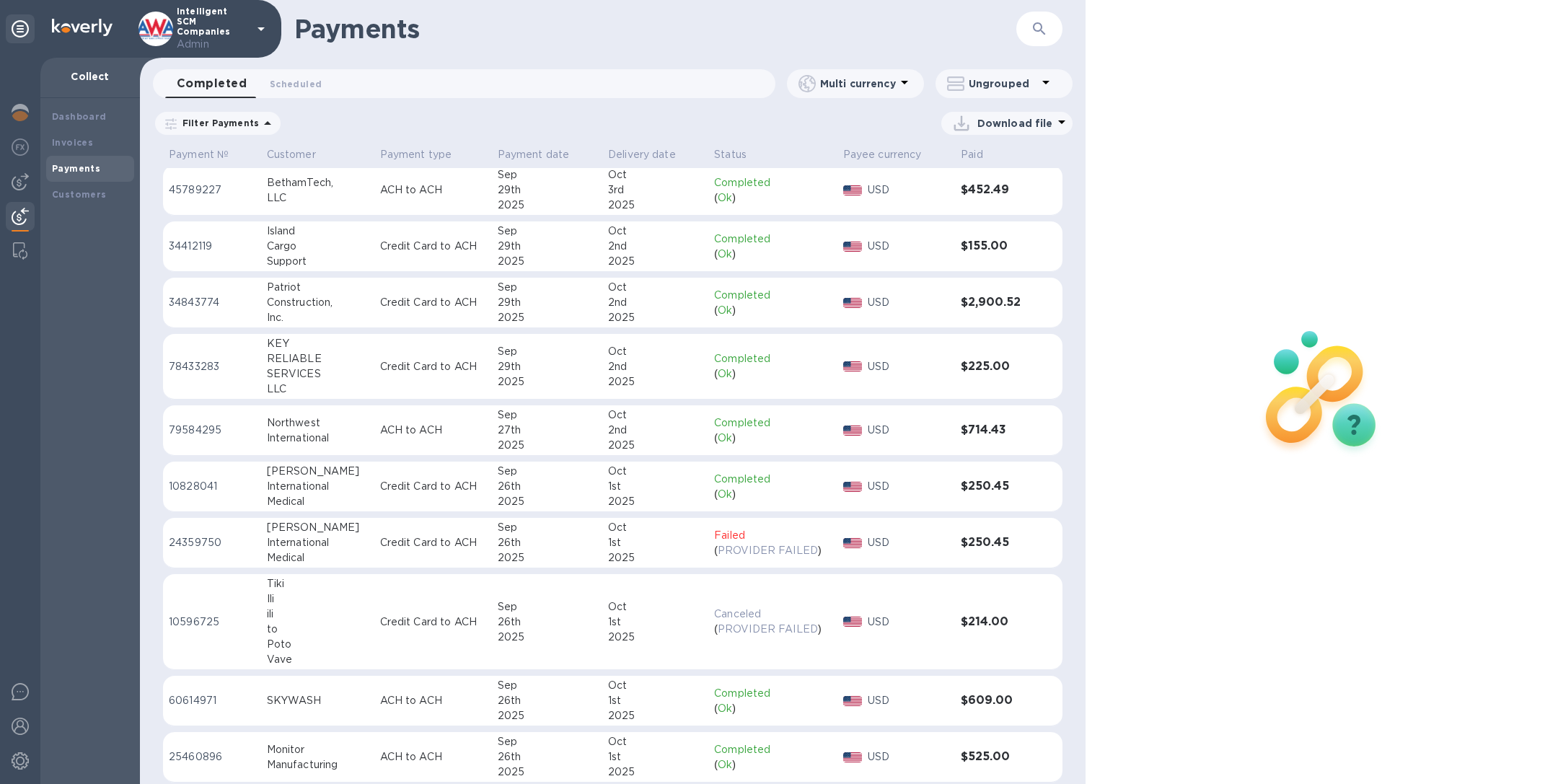
scroll to position [620, 0]
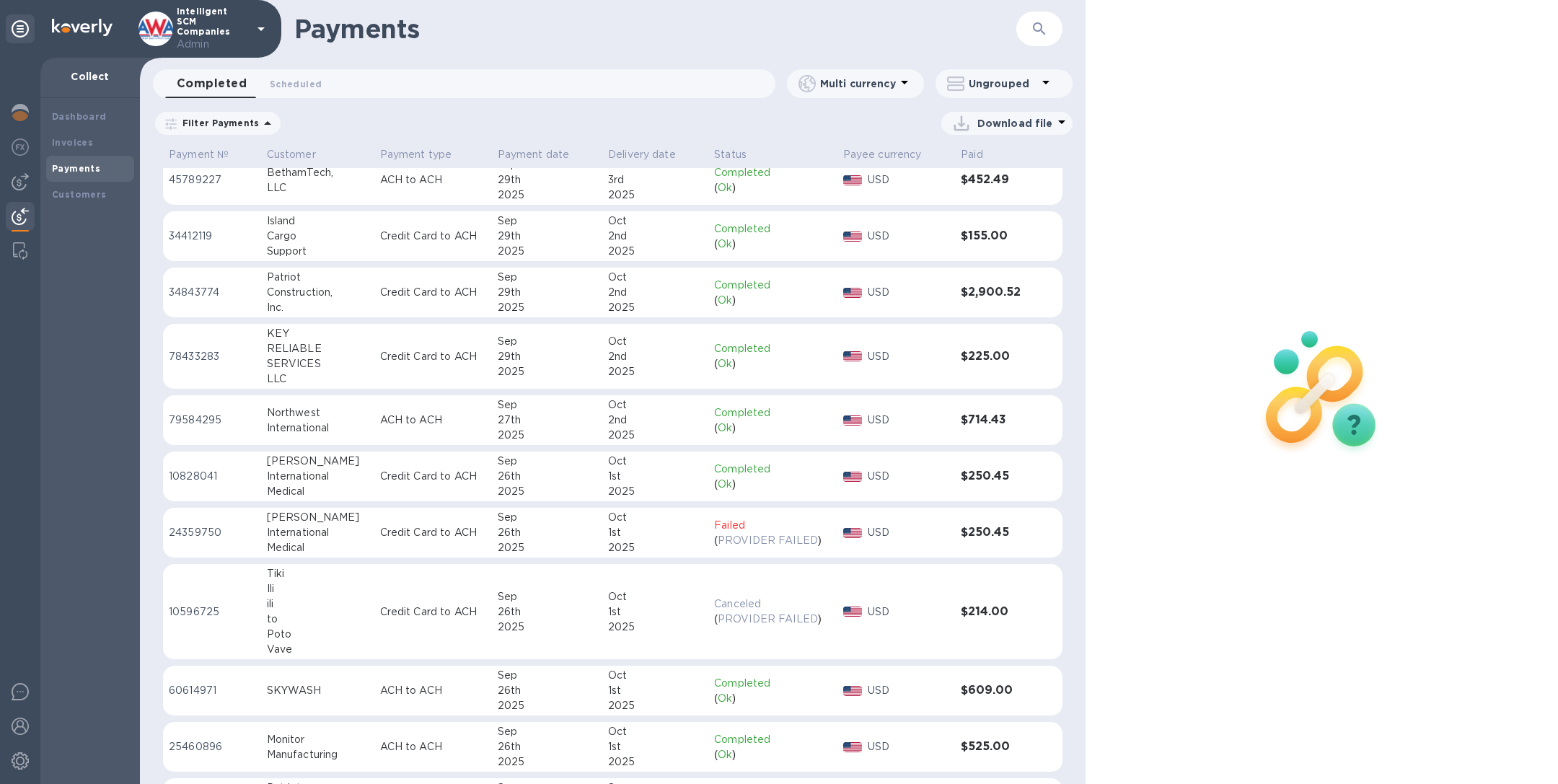
click at [409, 604] on p "Credit Card to ACH" at bounding box center [433, 611] width 106 height 15
